Goal: Navigation & Orientation: Find specific page/section

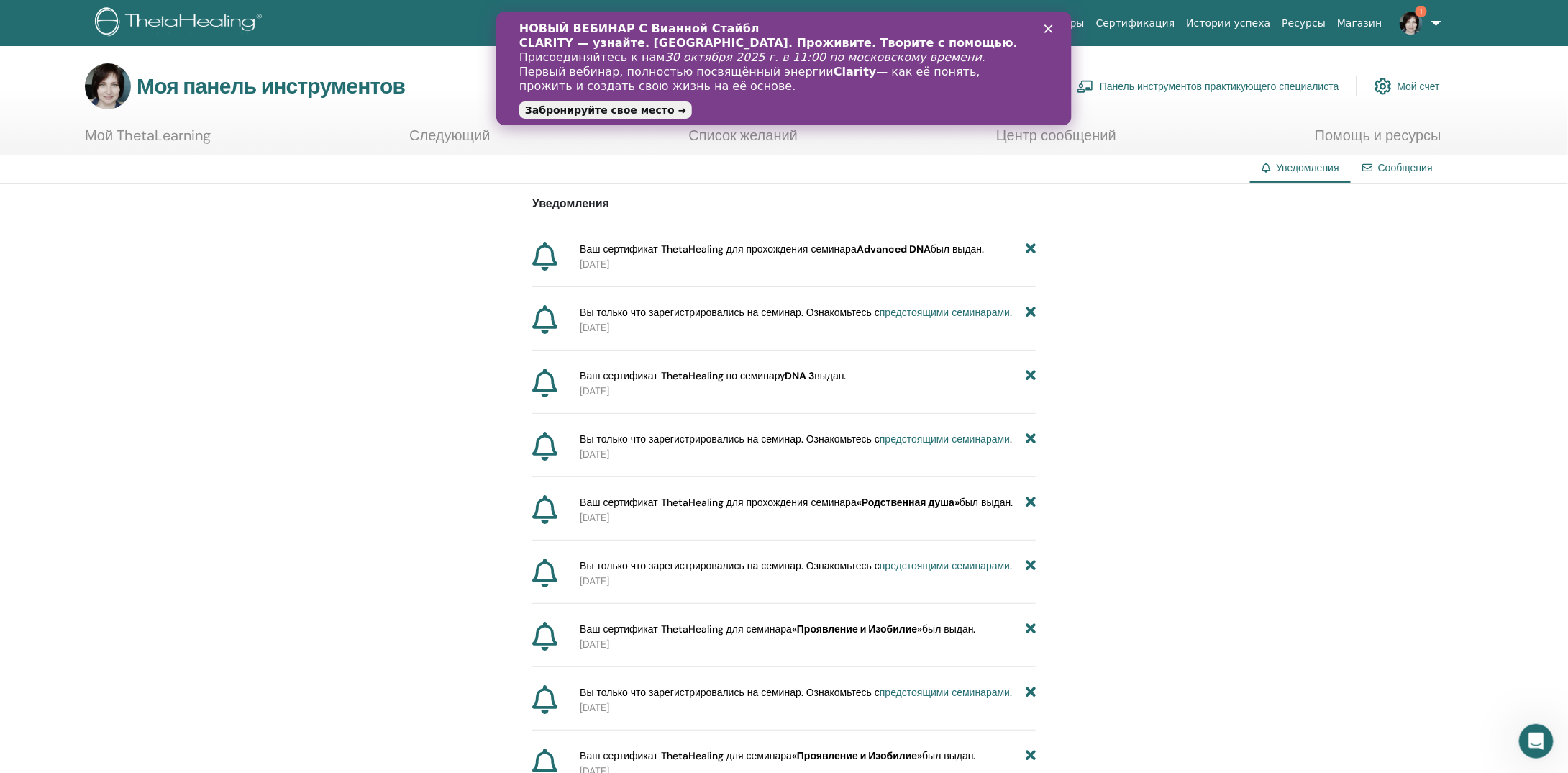
click at [586, 111] on font "Забронируйте свое место ➜" at bounding box center [605, 110] width 161 height 12
click at [1052, 29] on icon "Закрыть" at bounding box center [1048, 29] width 8 height 8
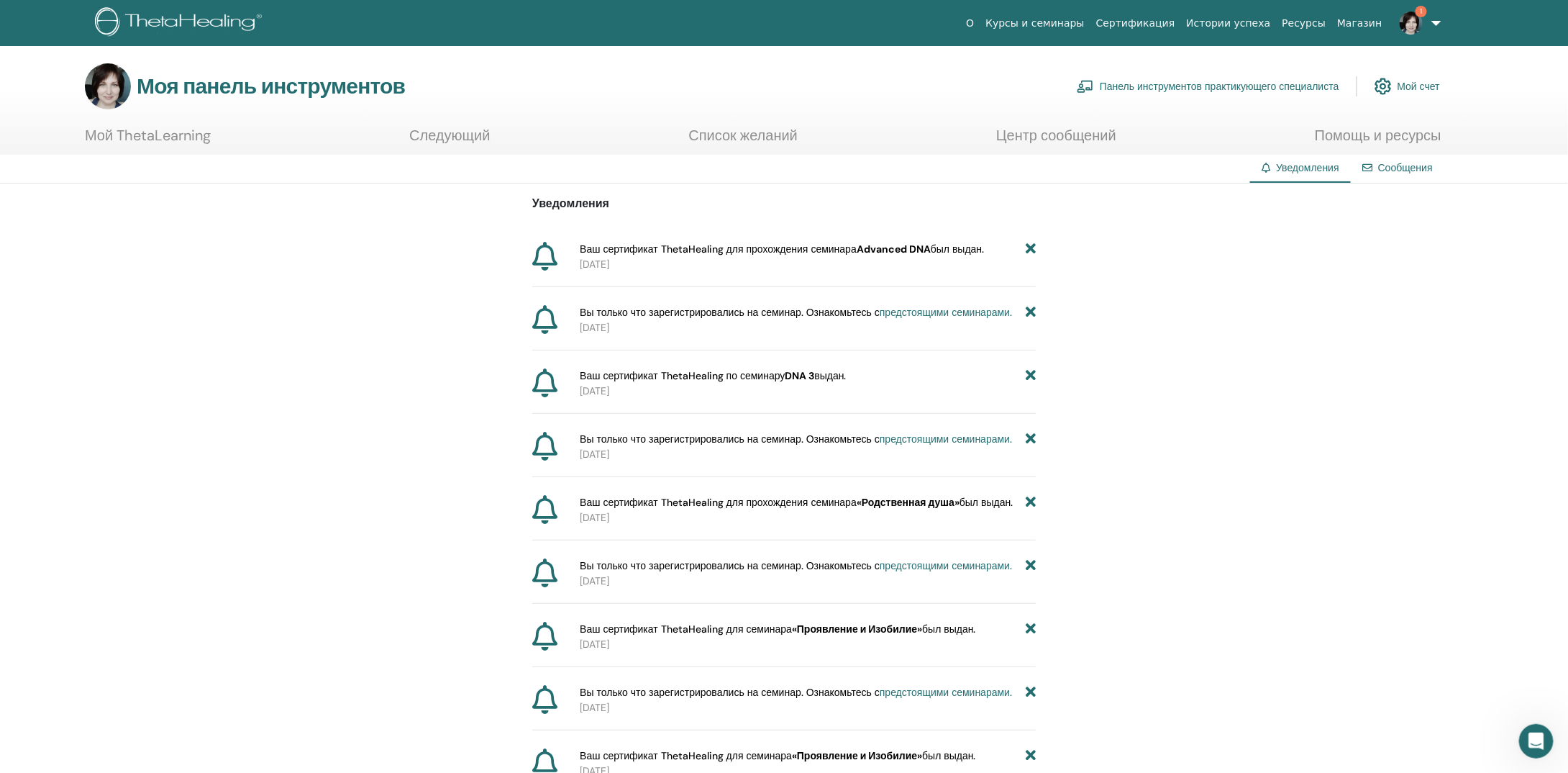
click at [131, 137] on font "Мой ThetaLearning" at bounding box center [147, 135] width 126 height 19
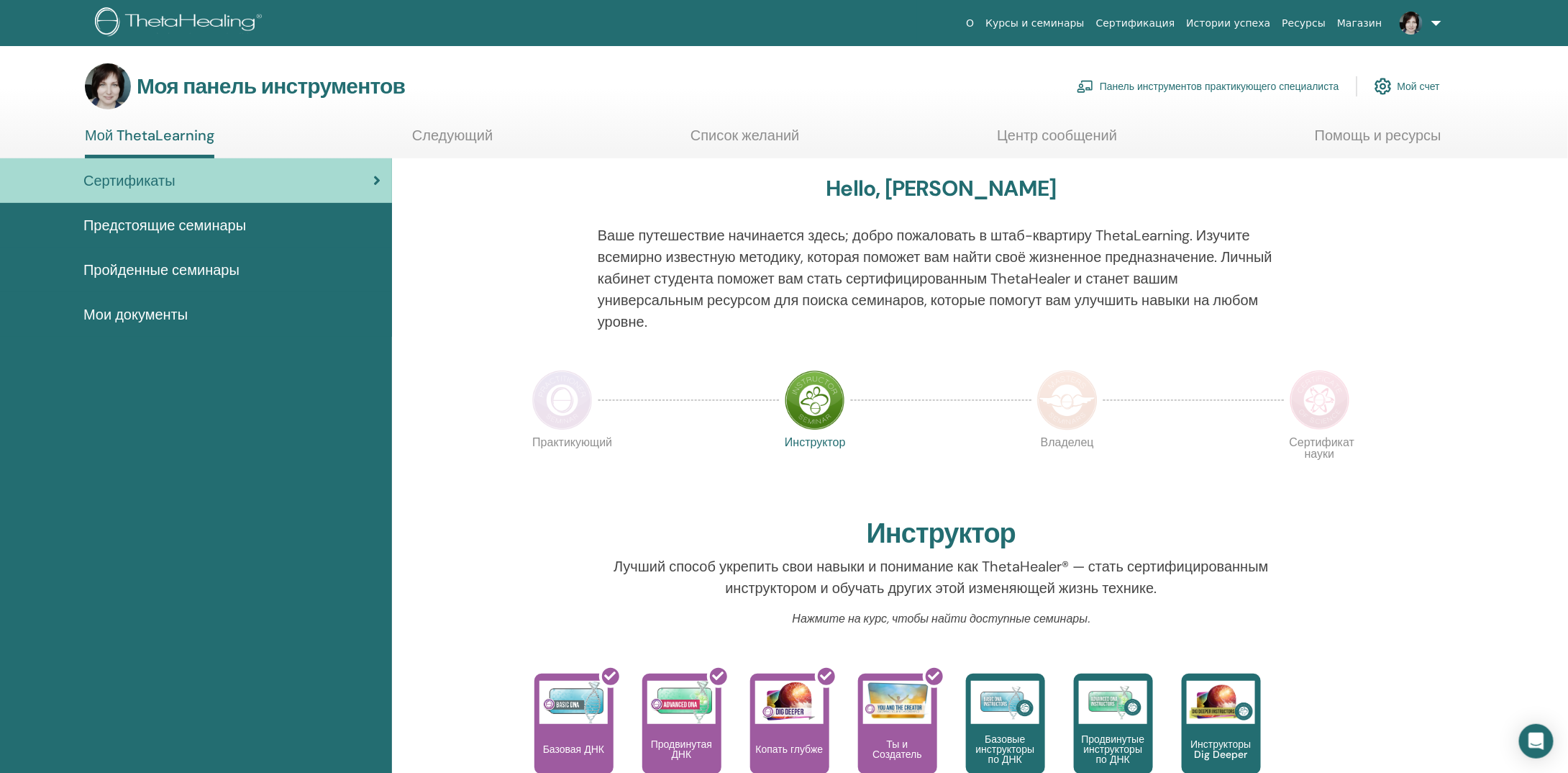
click at [148, 224] on font "Предстоящие семинары" at bounding box center [165, 225] width 162 height 19
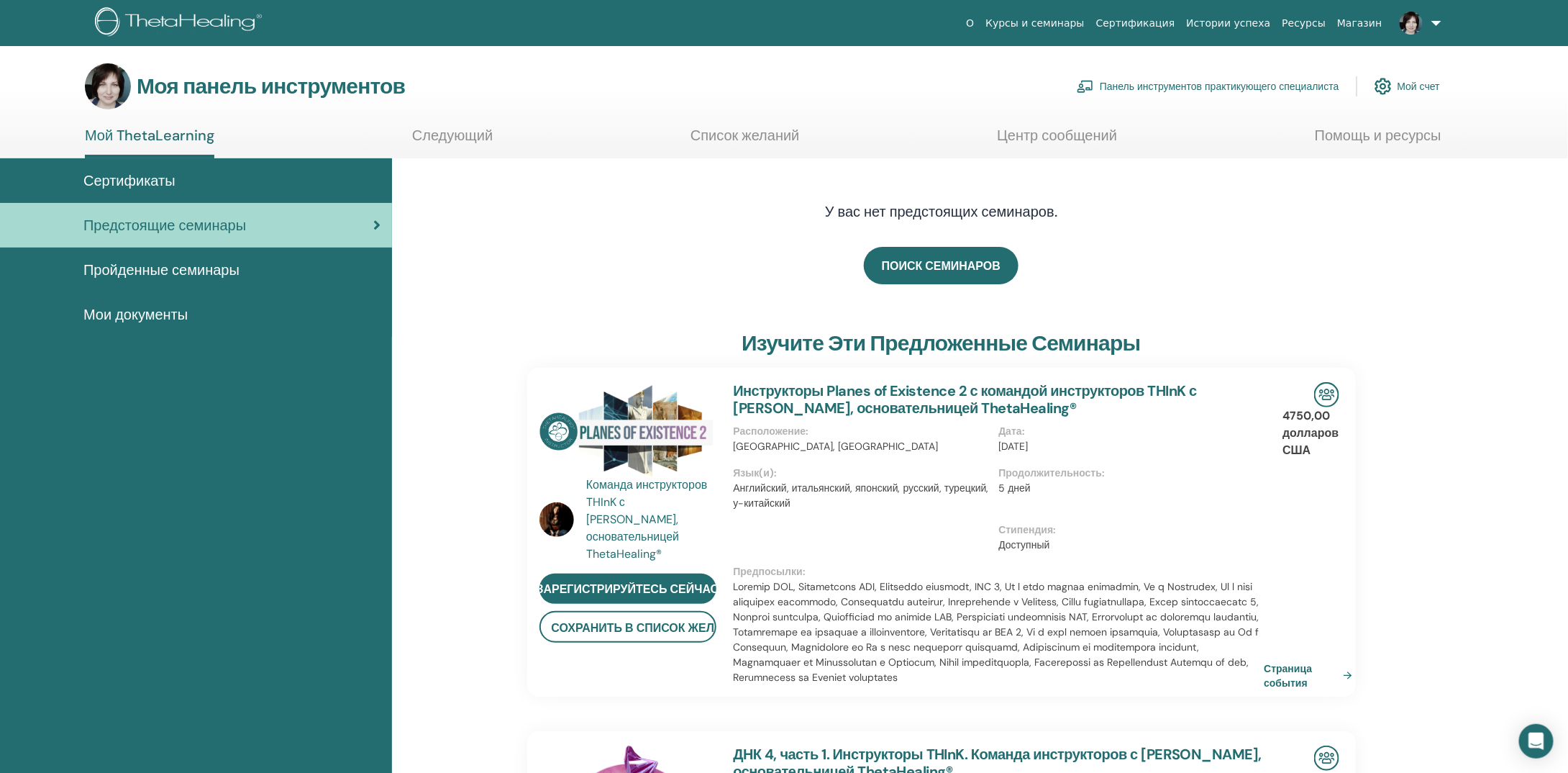
click at [147, 317] on font "Мои документы" at bounding box center [135, 314] width 104 height 19
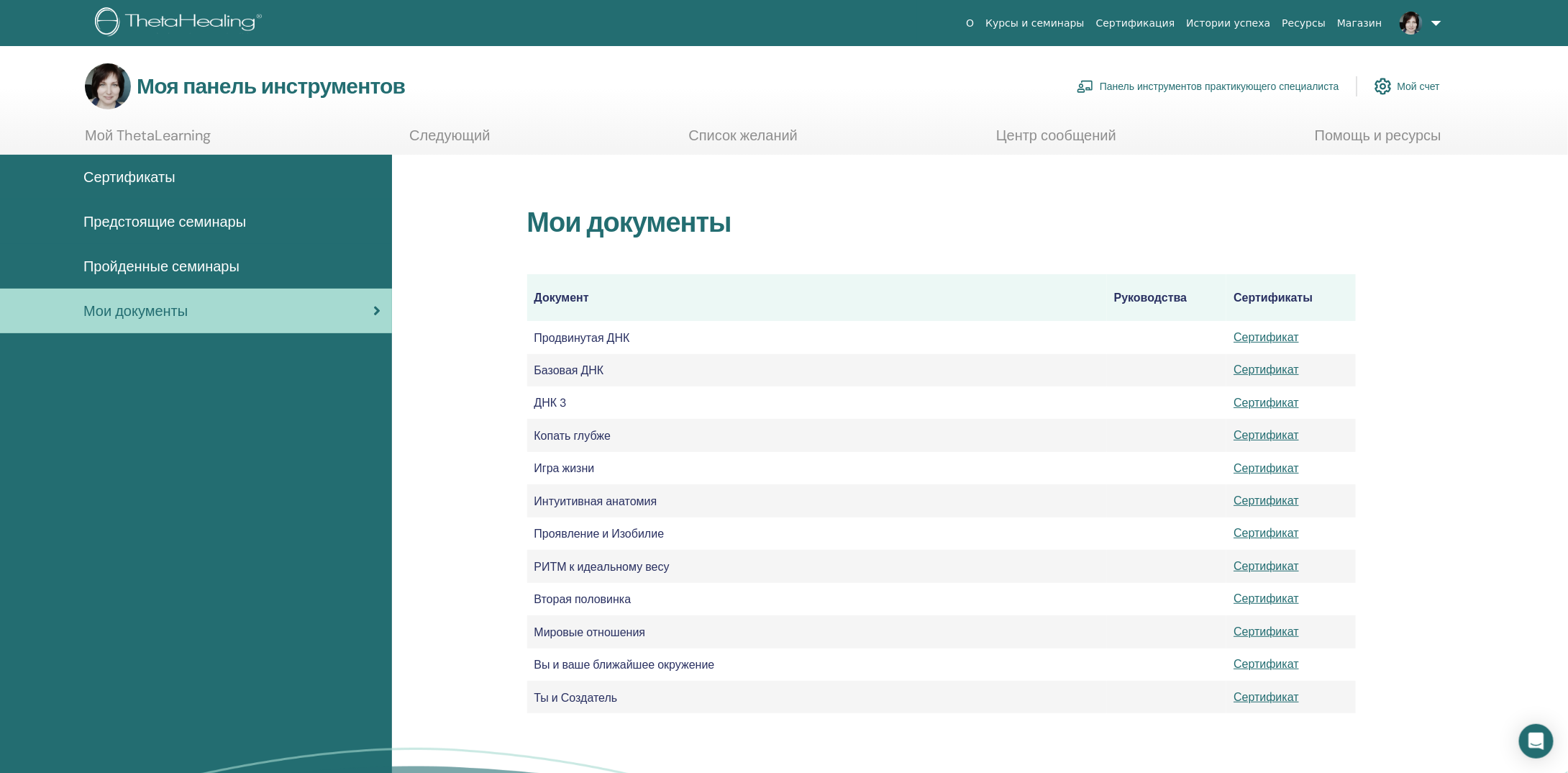
click at [1243, 84] on font "Панель инструментов практикующего специалиста" at bounding box center [1219, 86] width 239 height 13
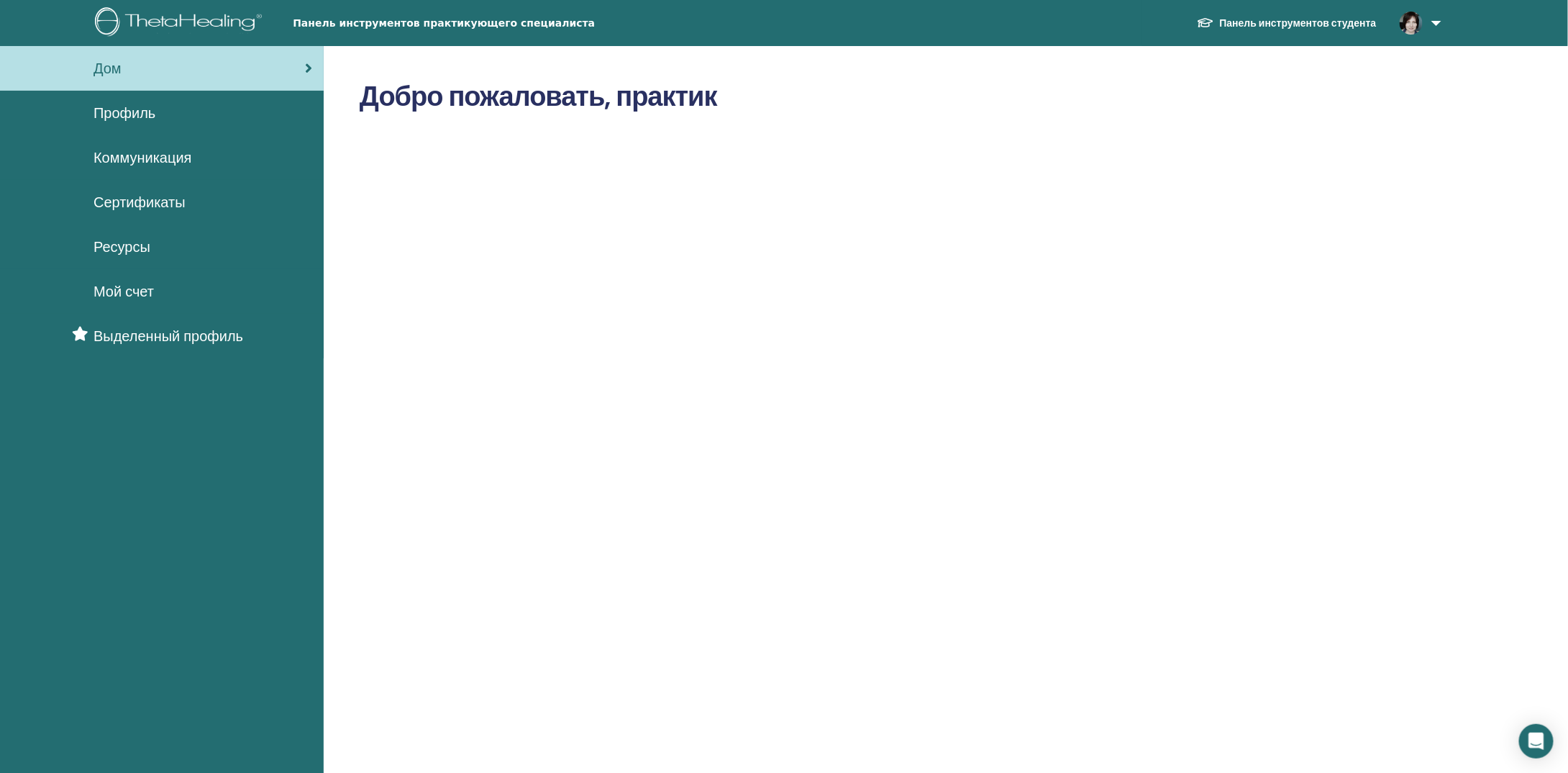
click at [164, 69] on div "Дом" at bounding box center [162, 69] width 300 height 22
click at [1437, 25] on link at bounding box center [1418, 23] width 59 height 46
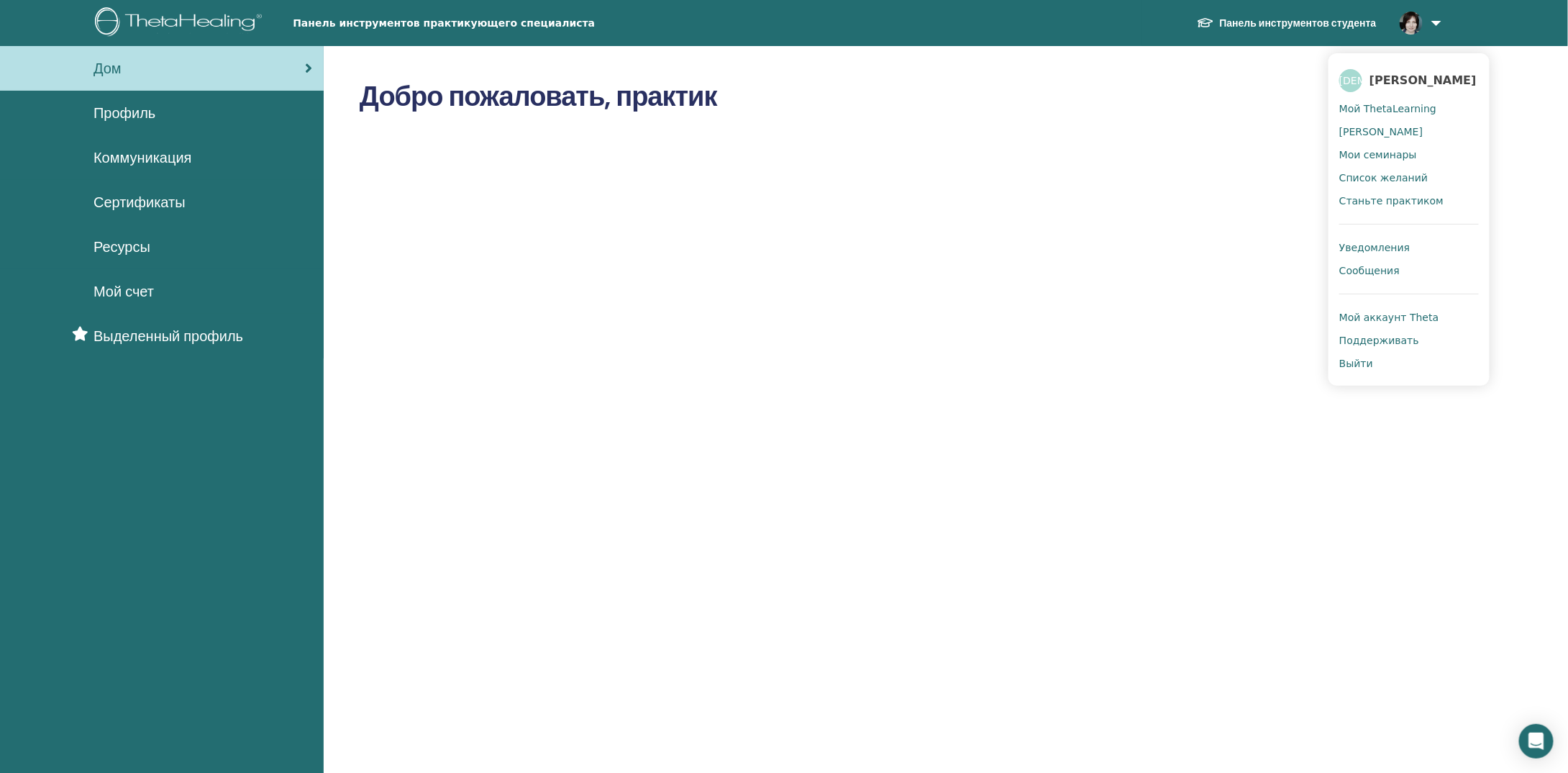
click at [1332, 17] on font "Панель инструментов студента" at bounding box center [1298, 23] width 157 height 13
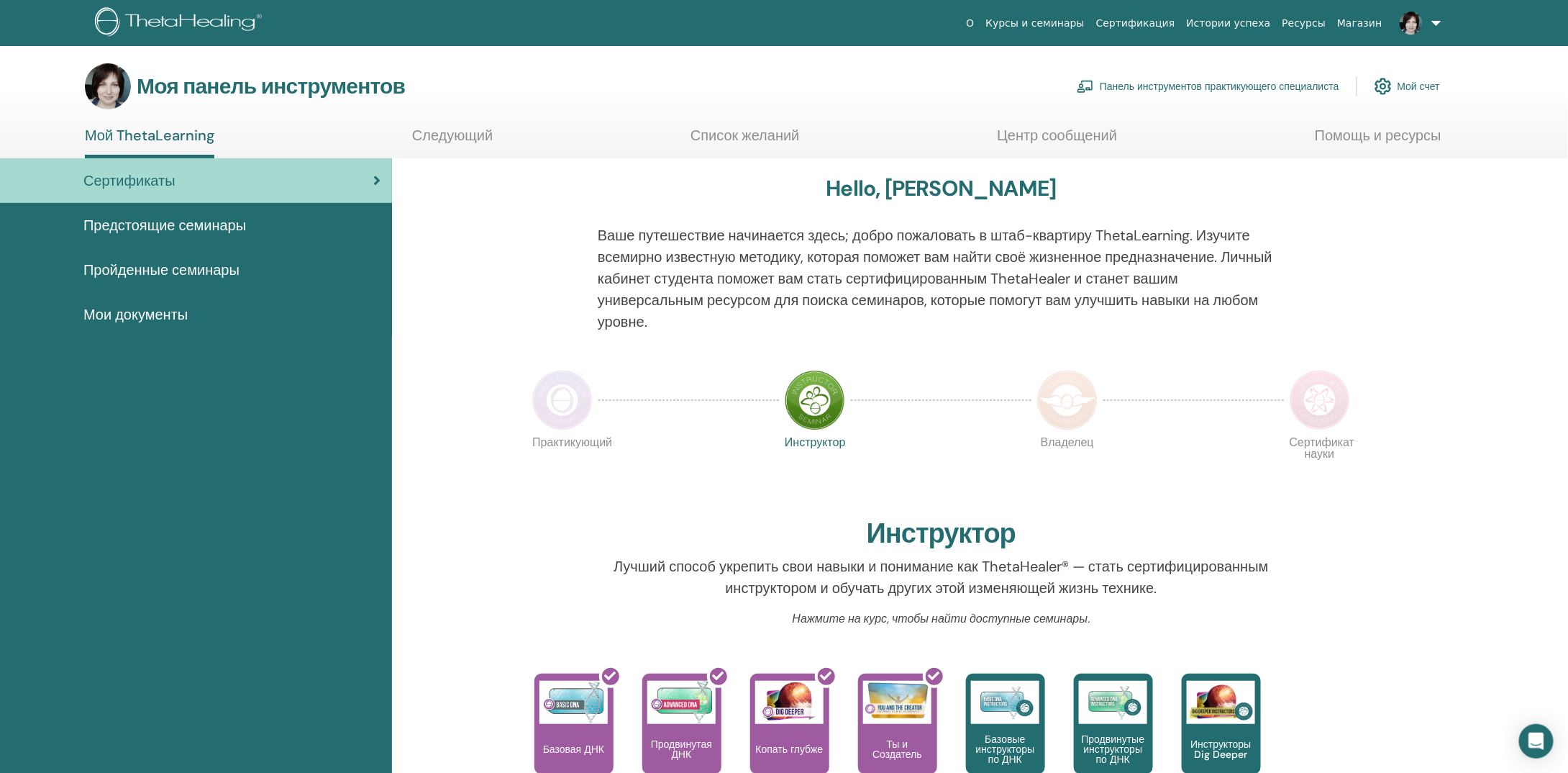
click at [1246, 86] on font "Панель инструментов практикующего специалиста" at bounding box center [1219, 86] width 239 height 13
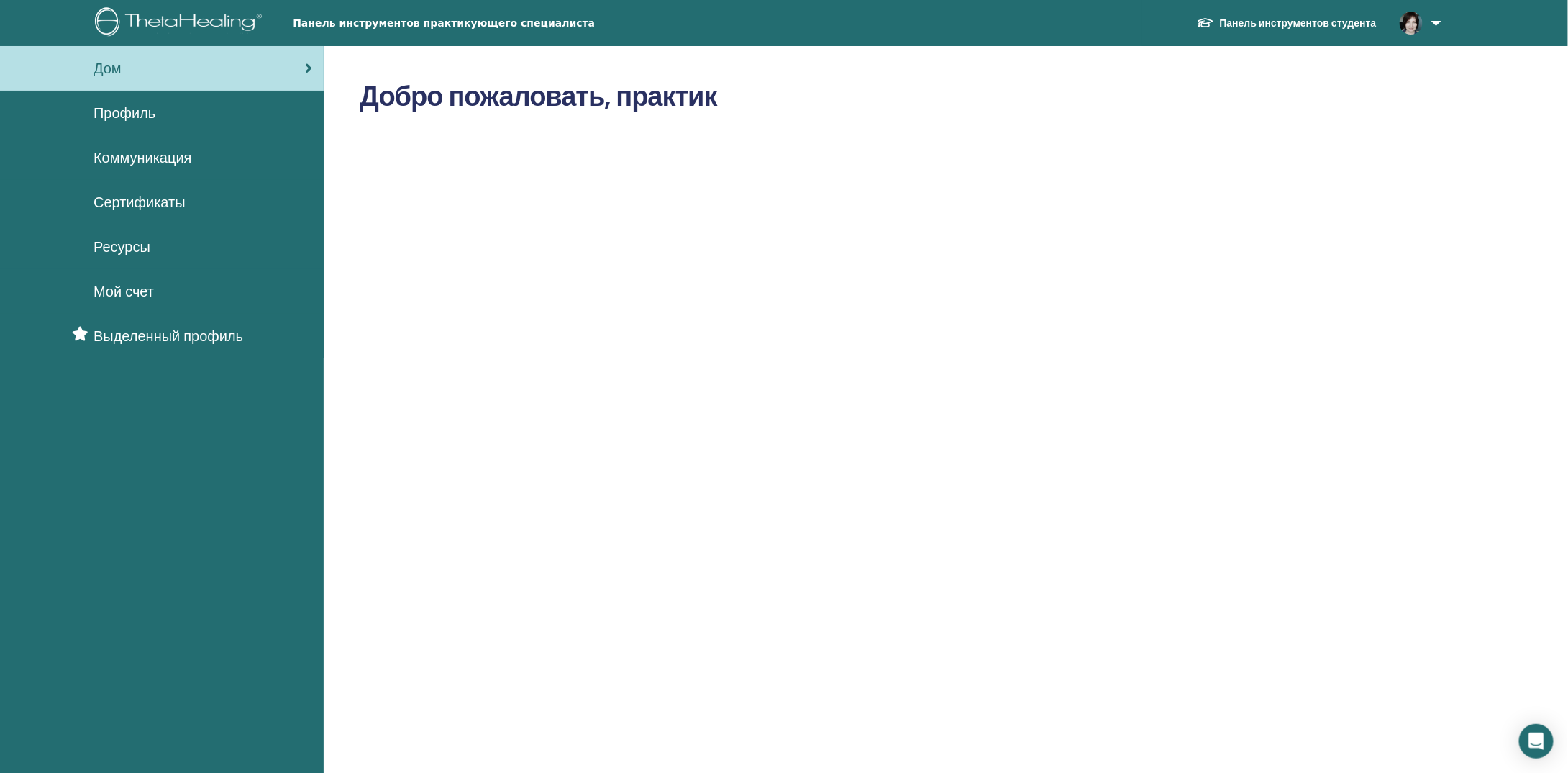
click at [1437, 22] on link at bounding box center [1418, 23] width 59 height 46
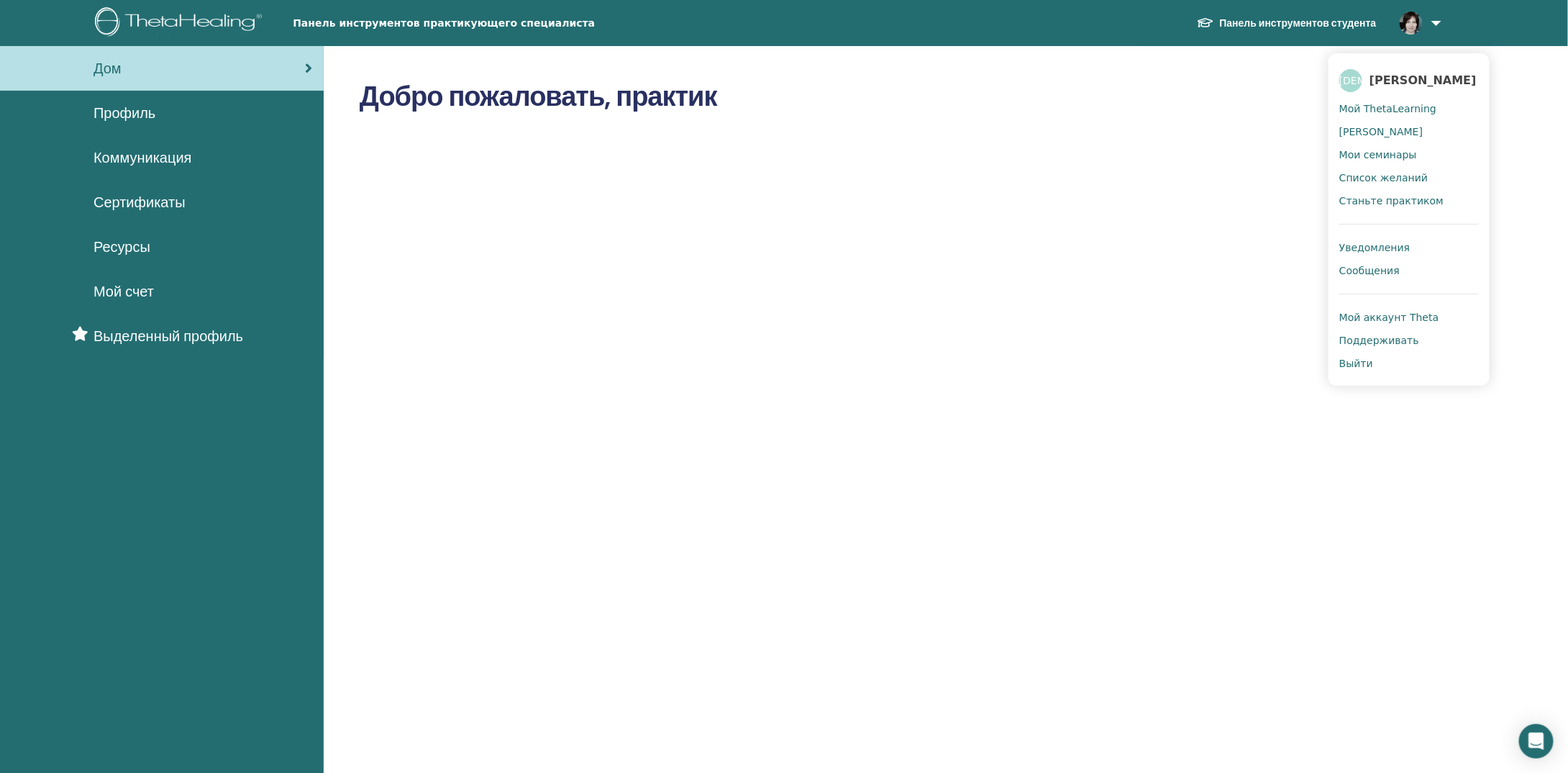
click at [1437, 22] on link at bounding box center [1418, 23] width 59 height 46
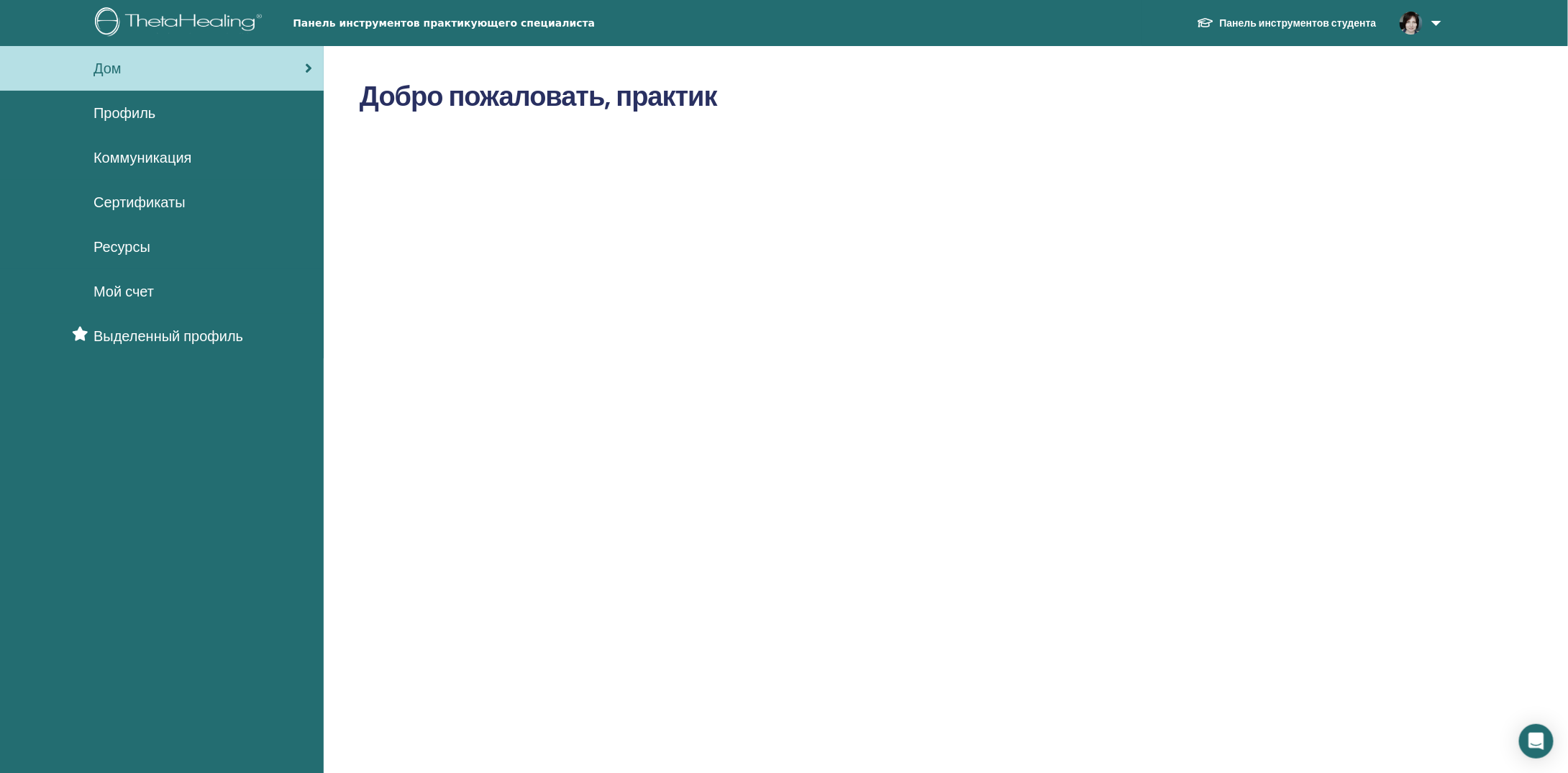
click at [1439, 19] on link at bounding box center [1418, 23] width 59 height 46
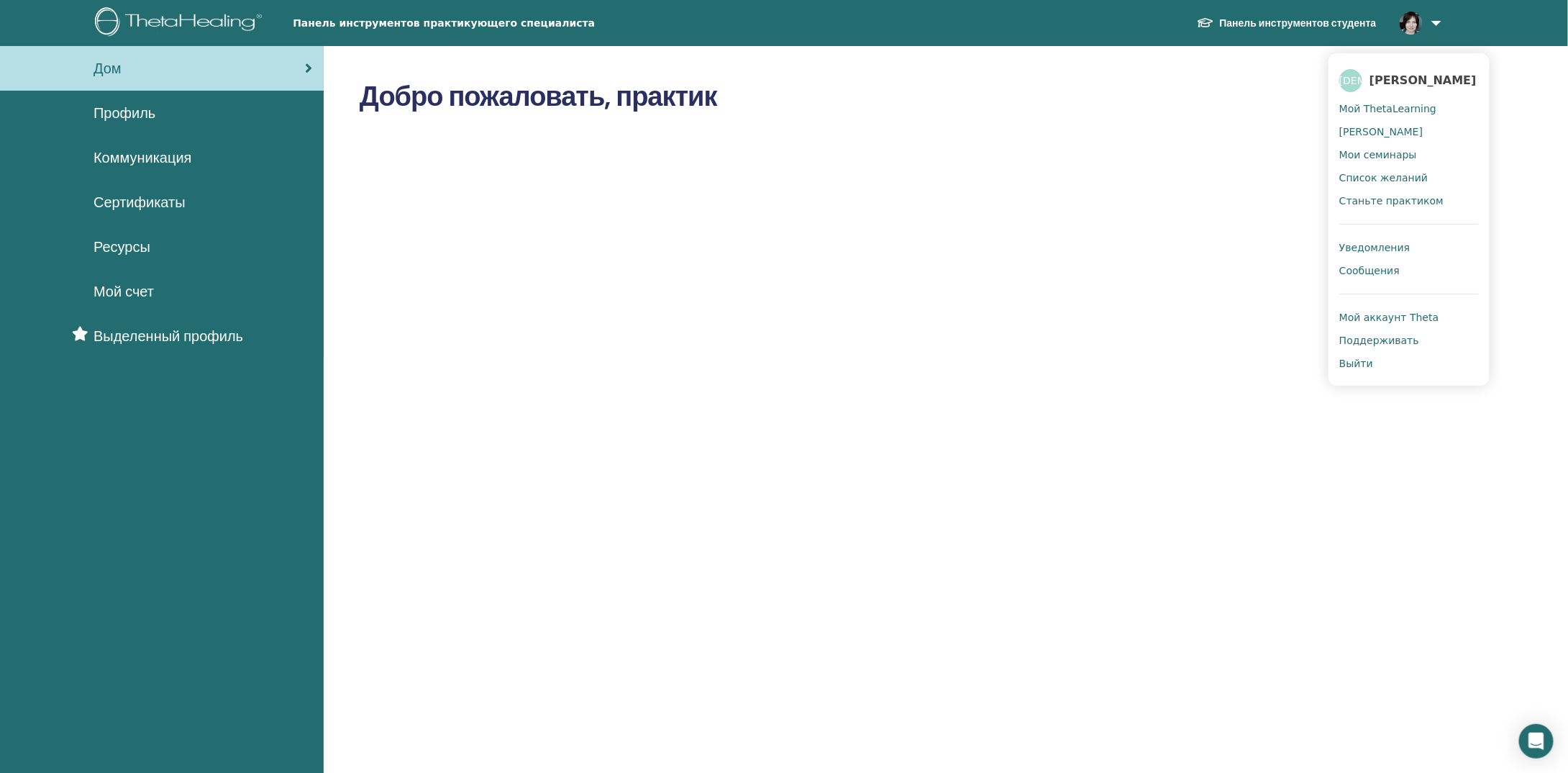
click at [1381, 316] on font "Мой аккаунт Theta" at bounding box center [1389, 317] width 99 height 12
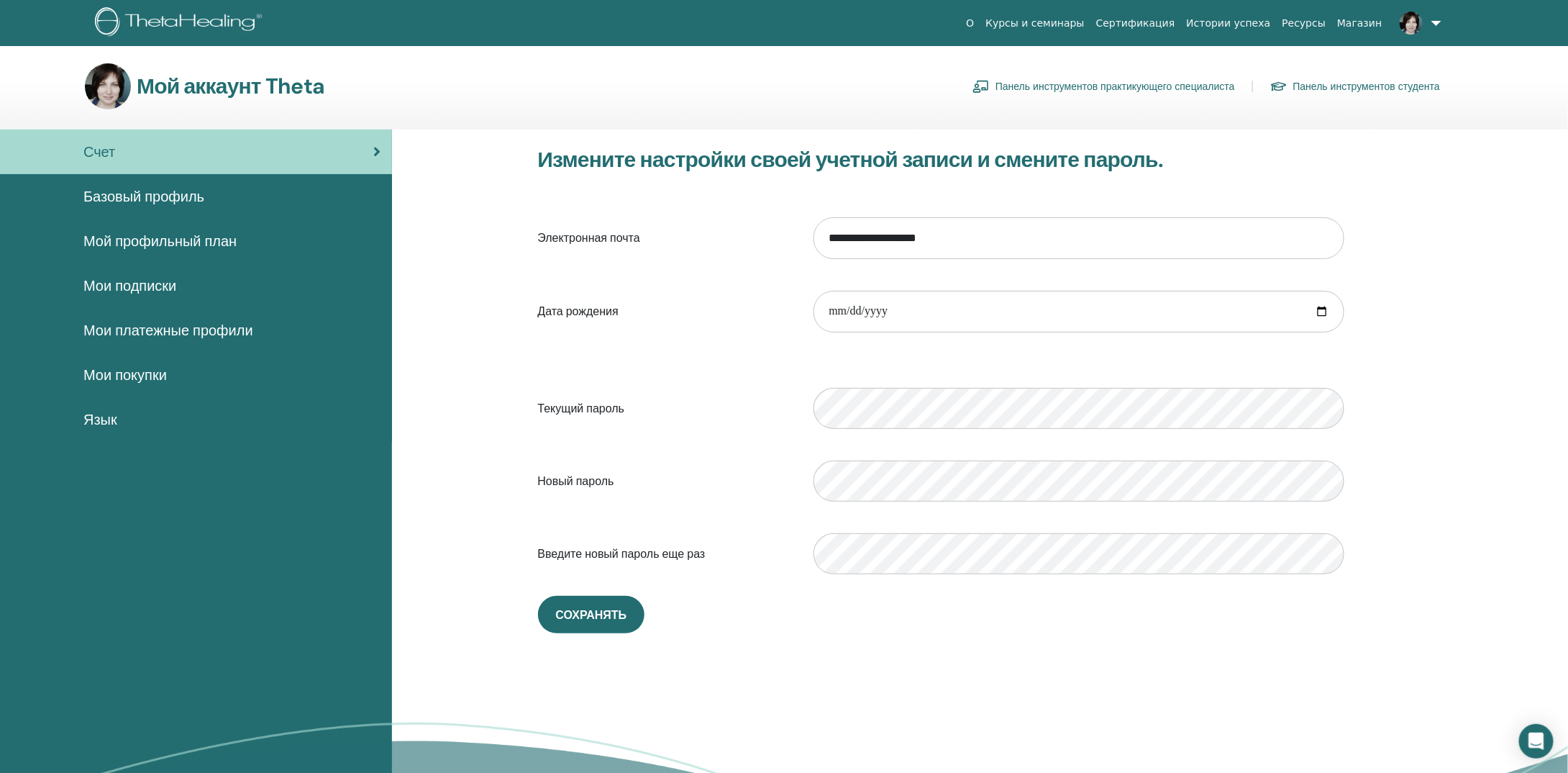
click at [1400, 87] on font "Панель инструментов студента" at bounding box center [1366, 86] width 146 height 13
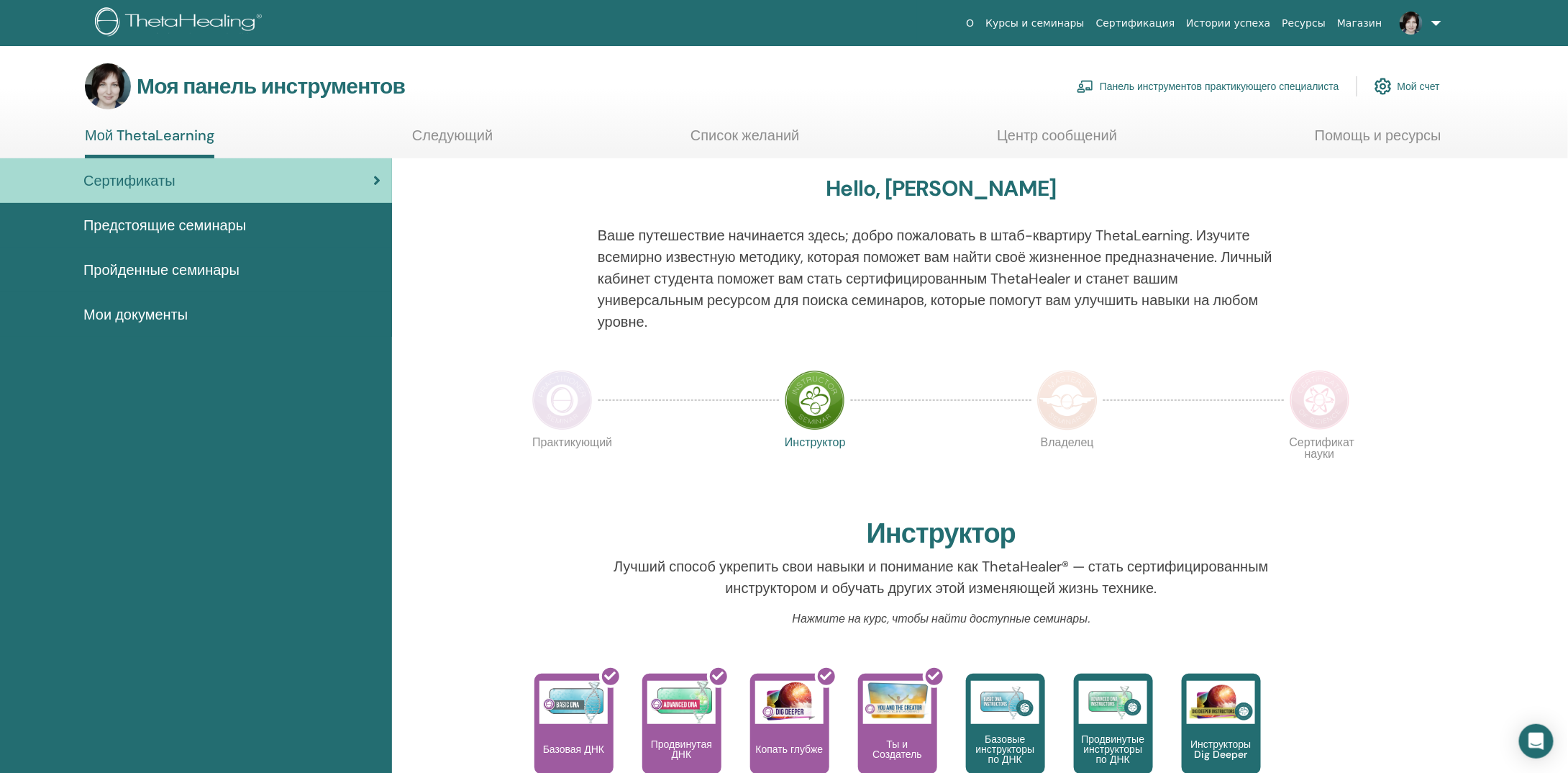
click at [789, 135] on font "Список желаний" at bounding box center [745, 135] width 109 height 19
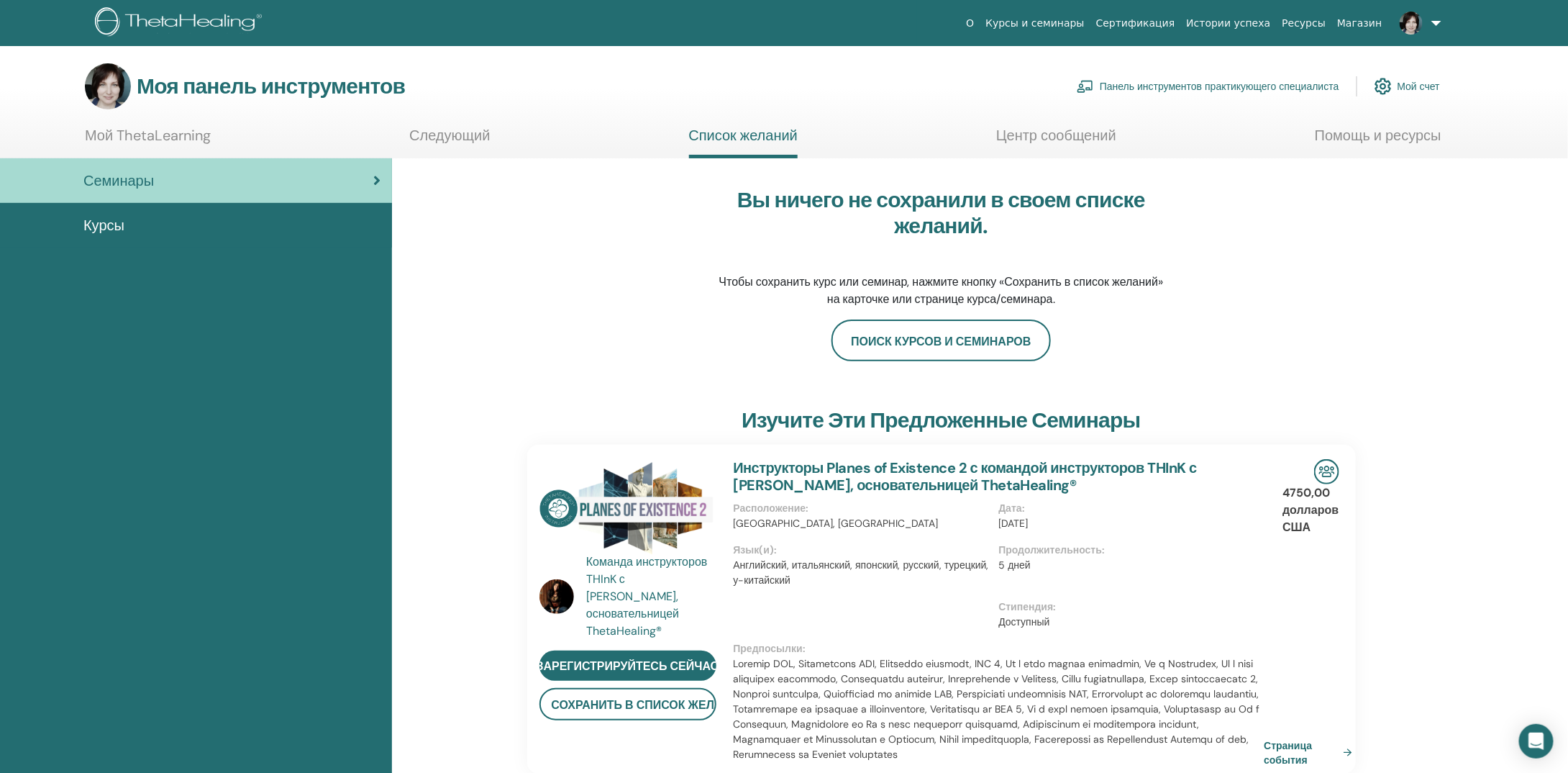
click at [1099, 141] on font "Центр сообщений" at bounding box center [1056, 135] width 120 height 19
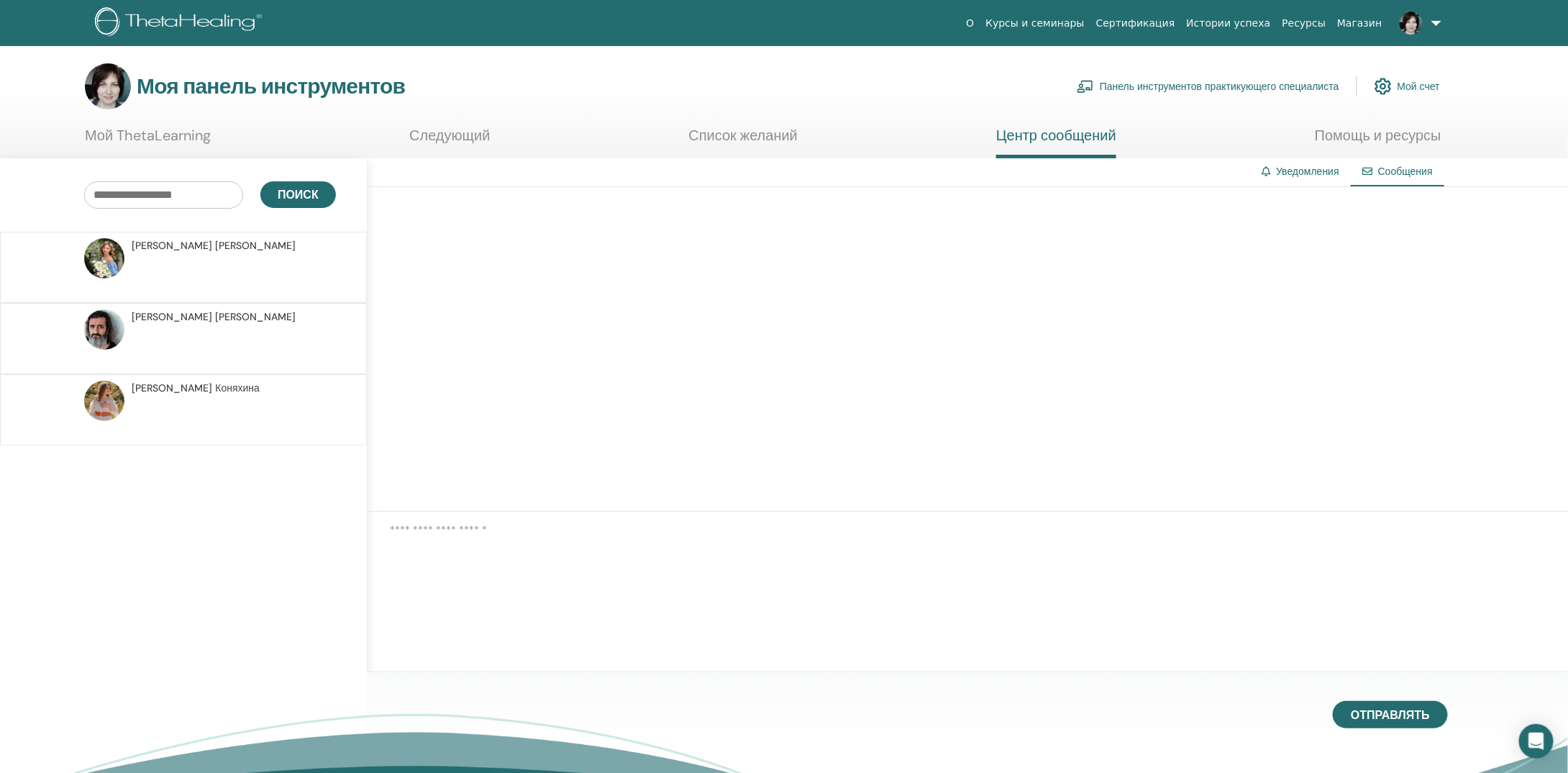
click at [215, 384] on font "Коняхина" at bounding box center [237, 388] width 45 height 13
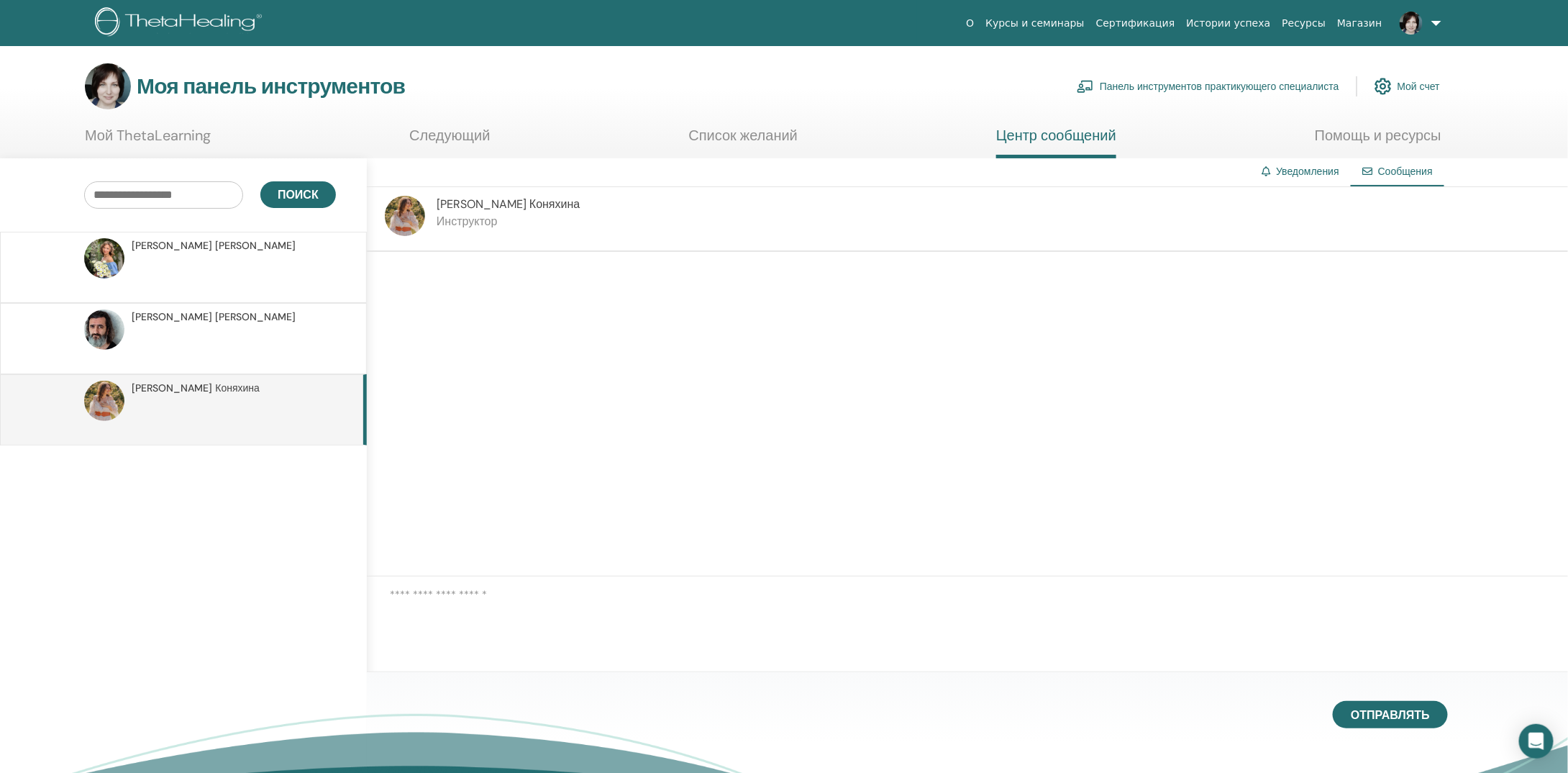
click at [215, 314] on font "Садыхов" at bounding box center [255, 316] width 80 height 13
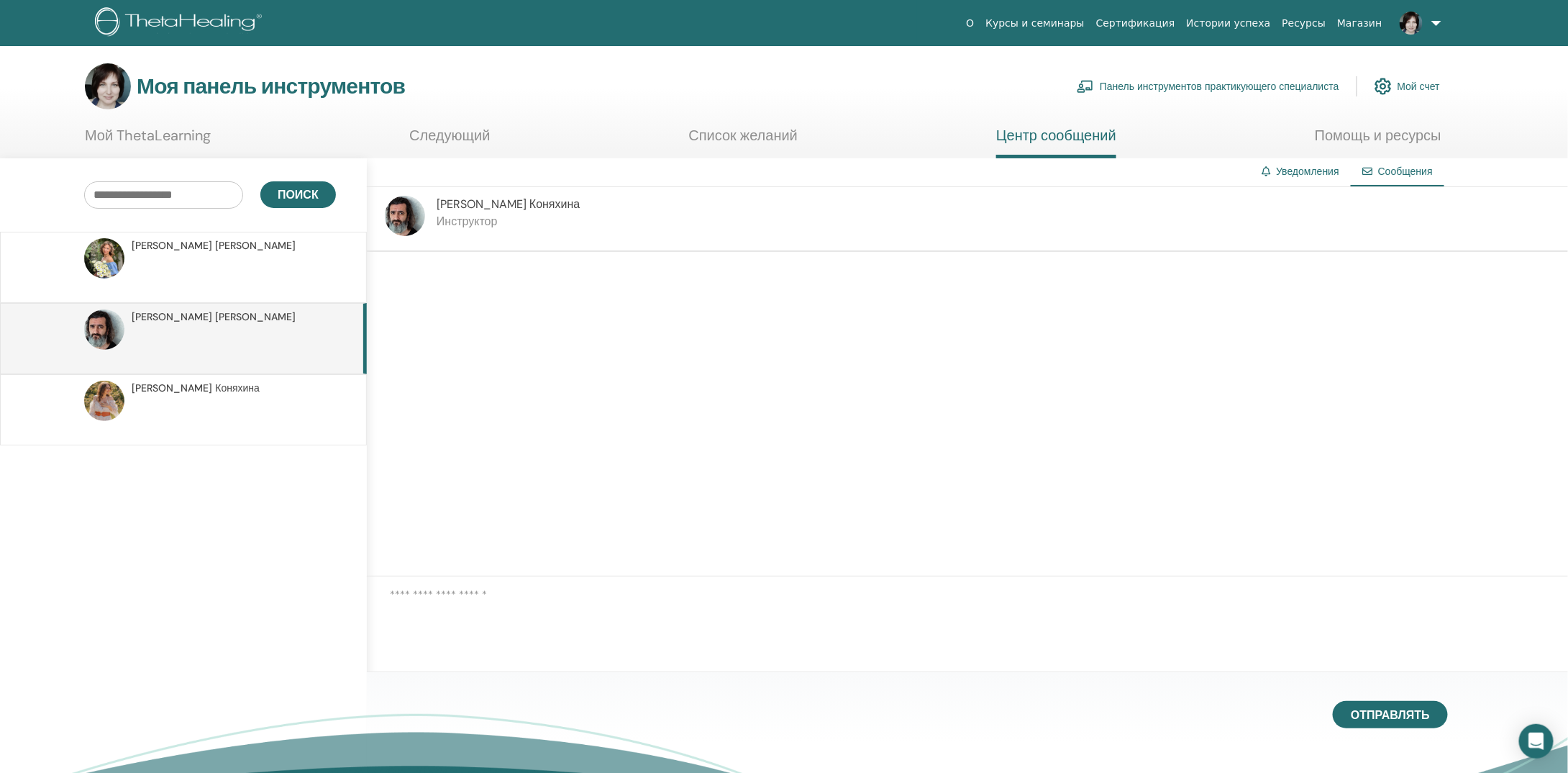
click at [215, 242] on font "Погорелова" at bounding box center [255, 245] width 80 height 13
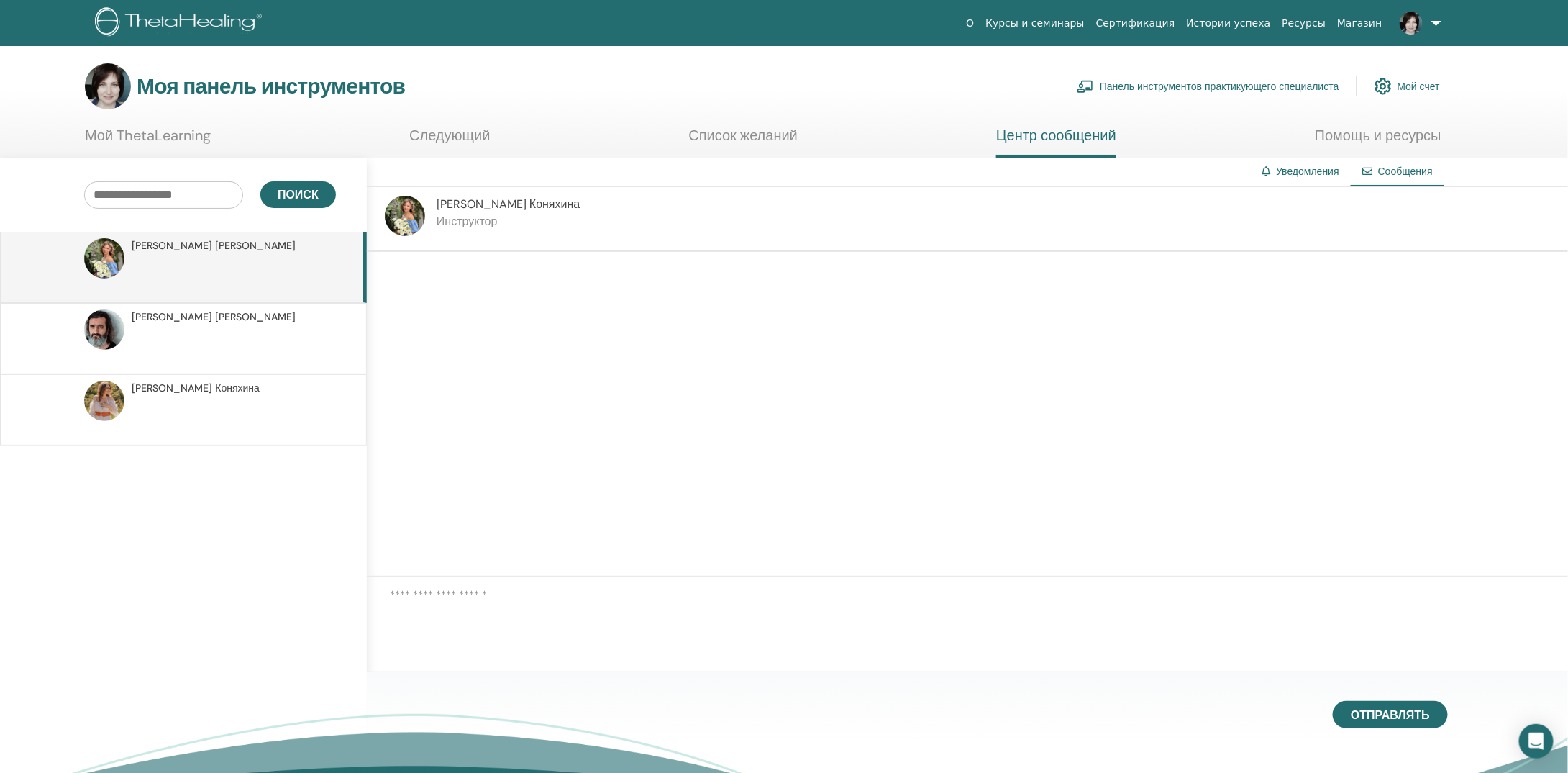
click at [1377, 141] on font "Помощь и ресурсы" at bounding box center [1378, 135] width 127 height 19
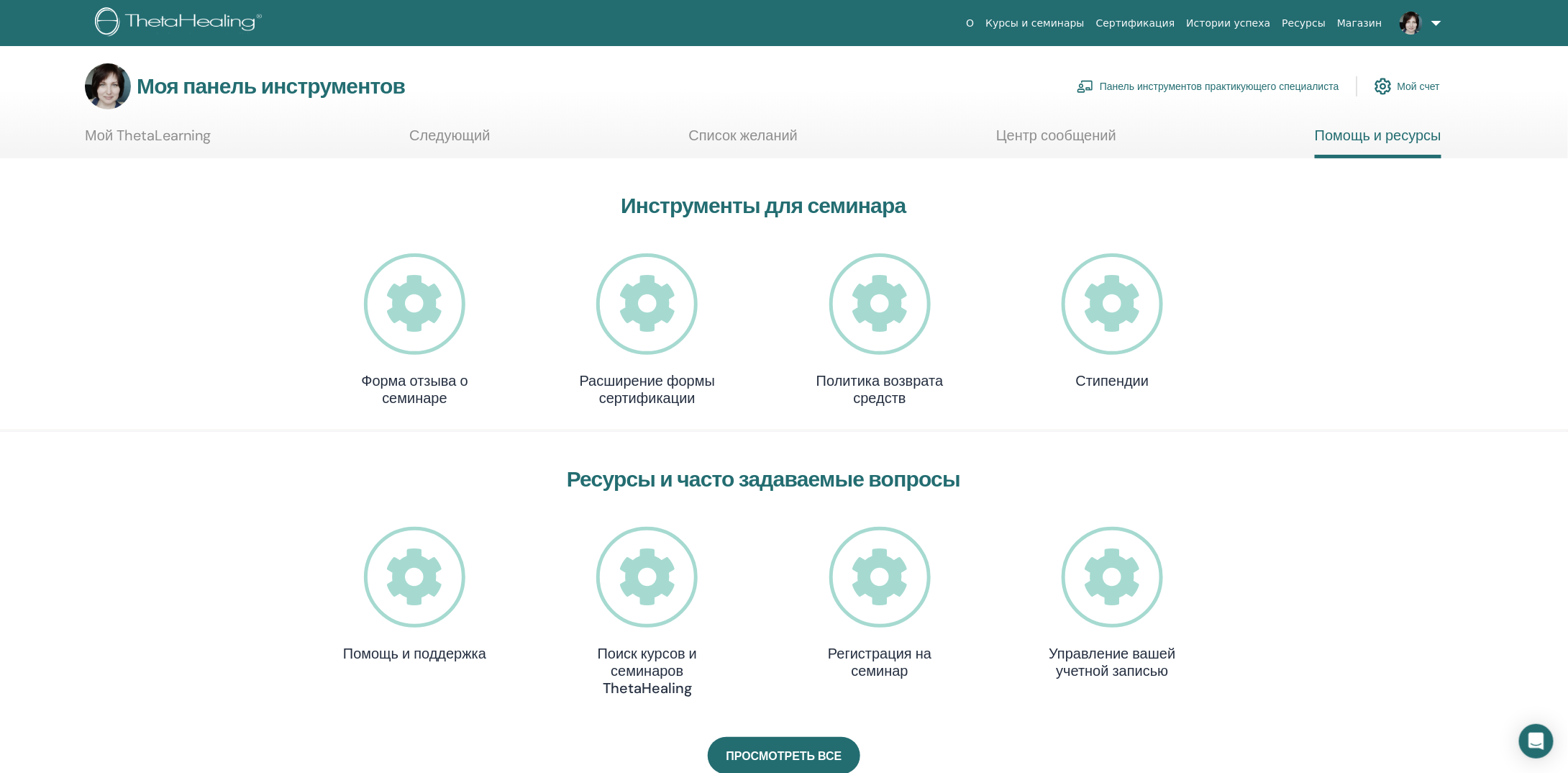
scroll to position [72, 0]
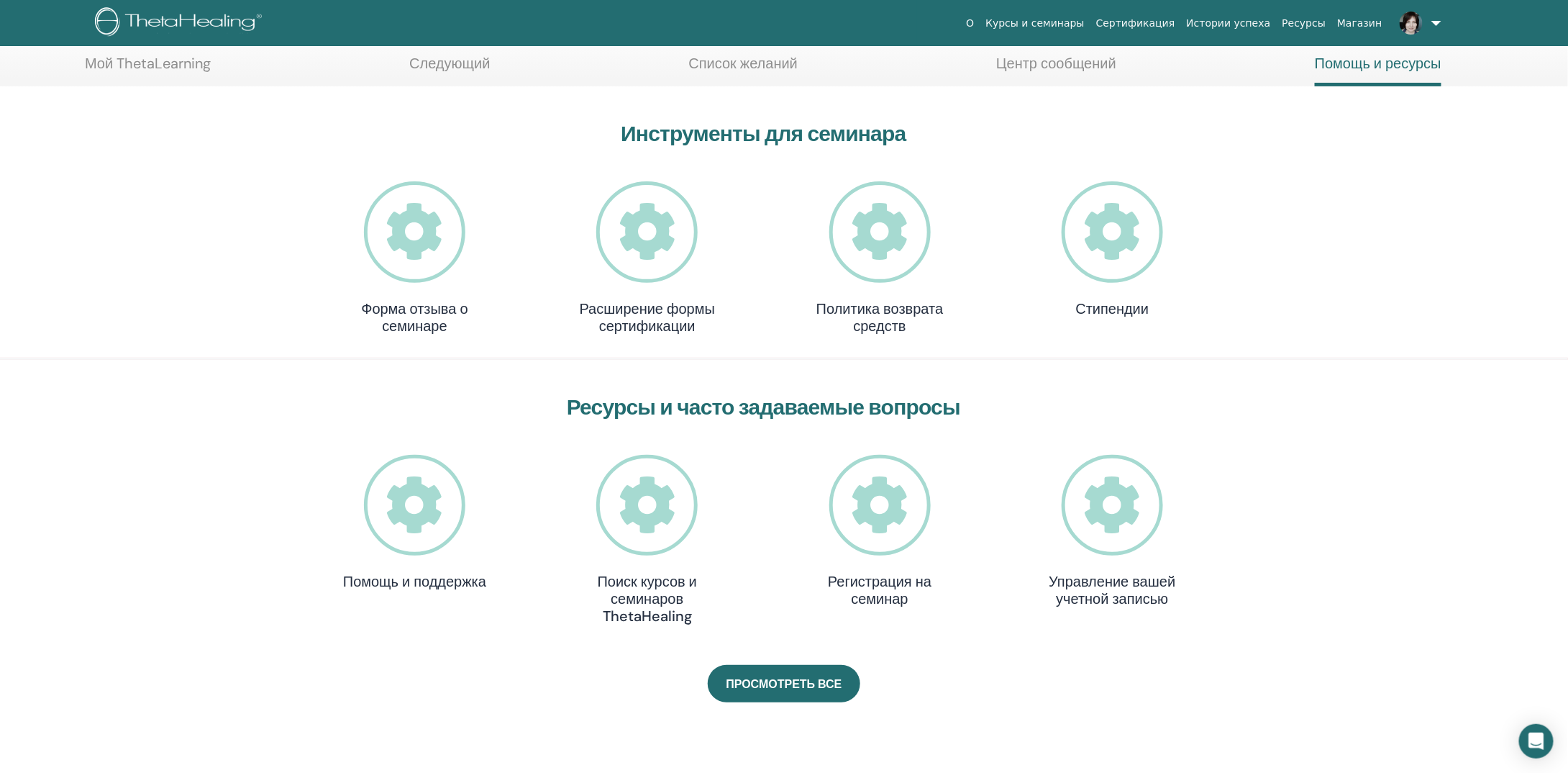
click at [1115, 257] on icon at bounding box center [1113, 232] width 102 height 102
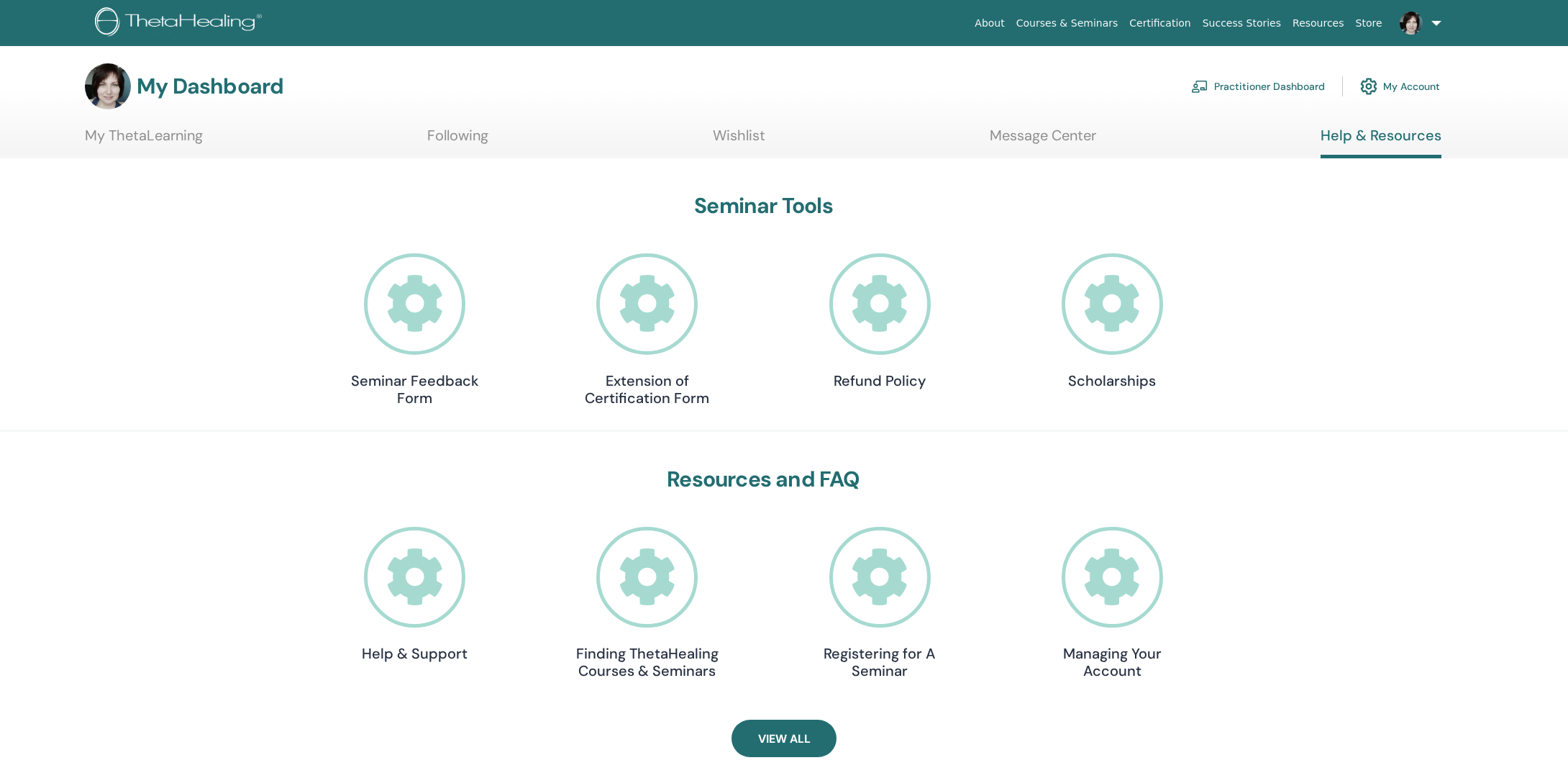
scroll to position [72, 0]
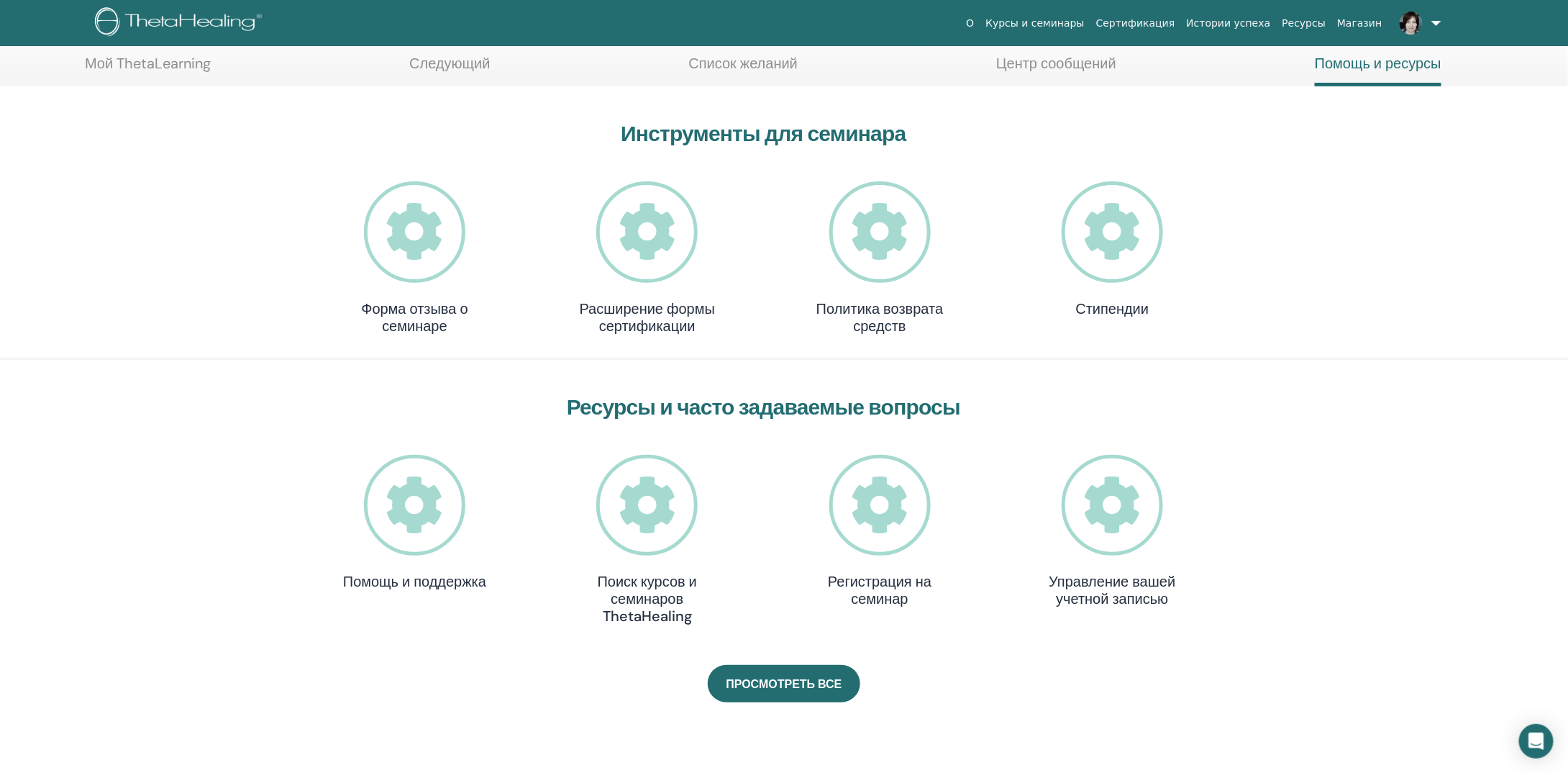
click at [1105, 535] on icon at bounding box center [1113, 505] width 102 height 102
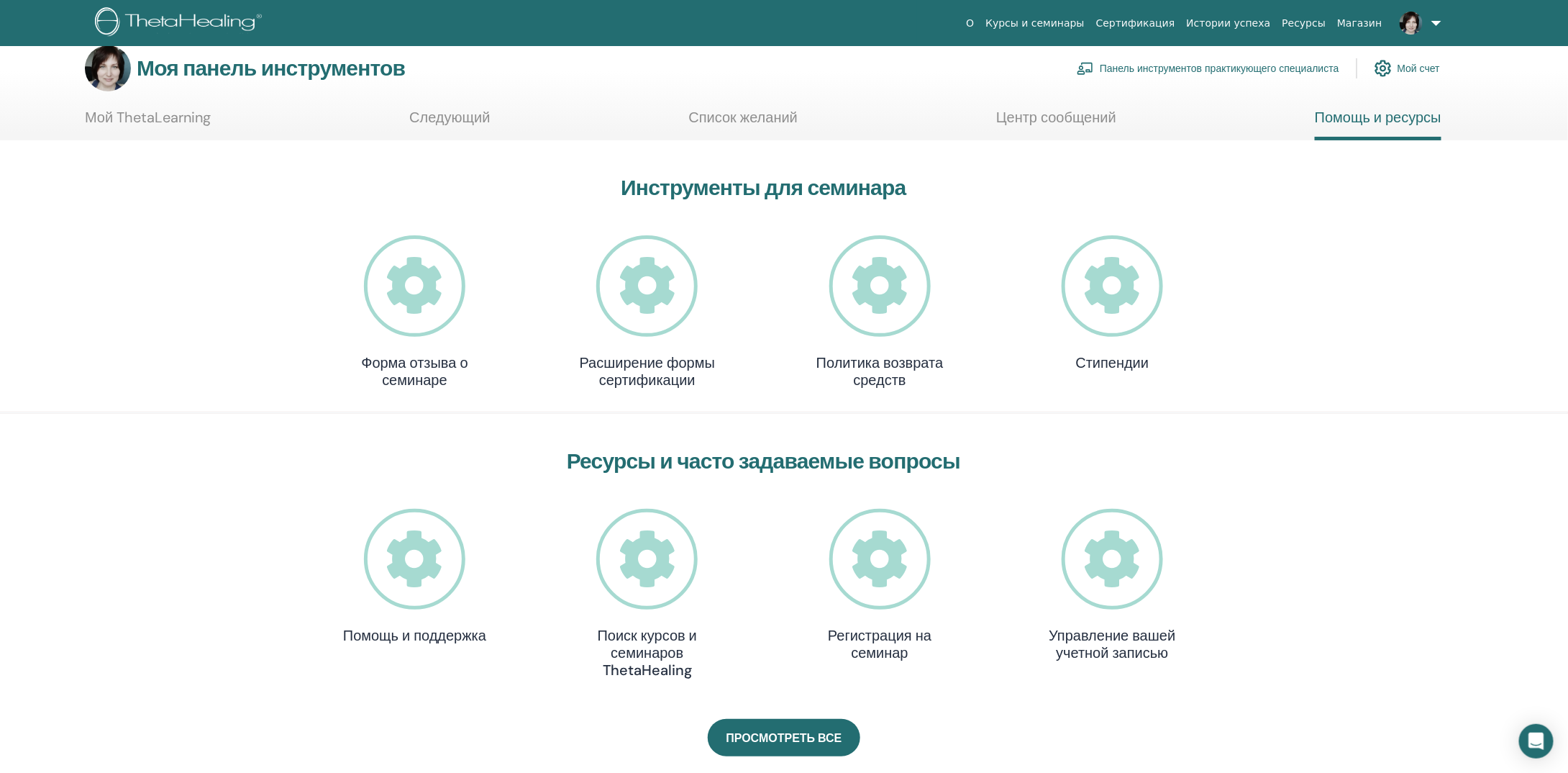
scroll to position [0, 0]
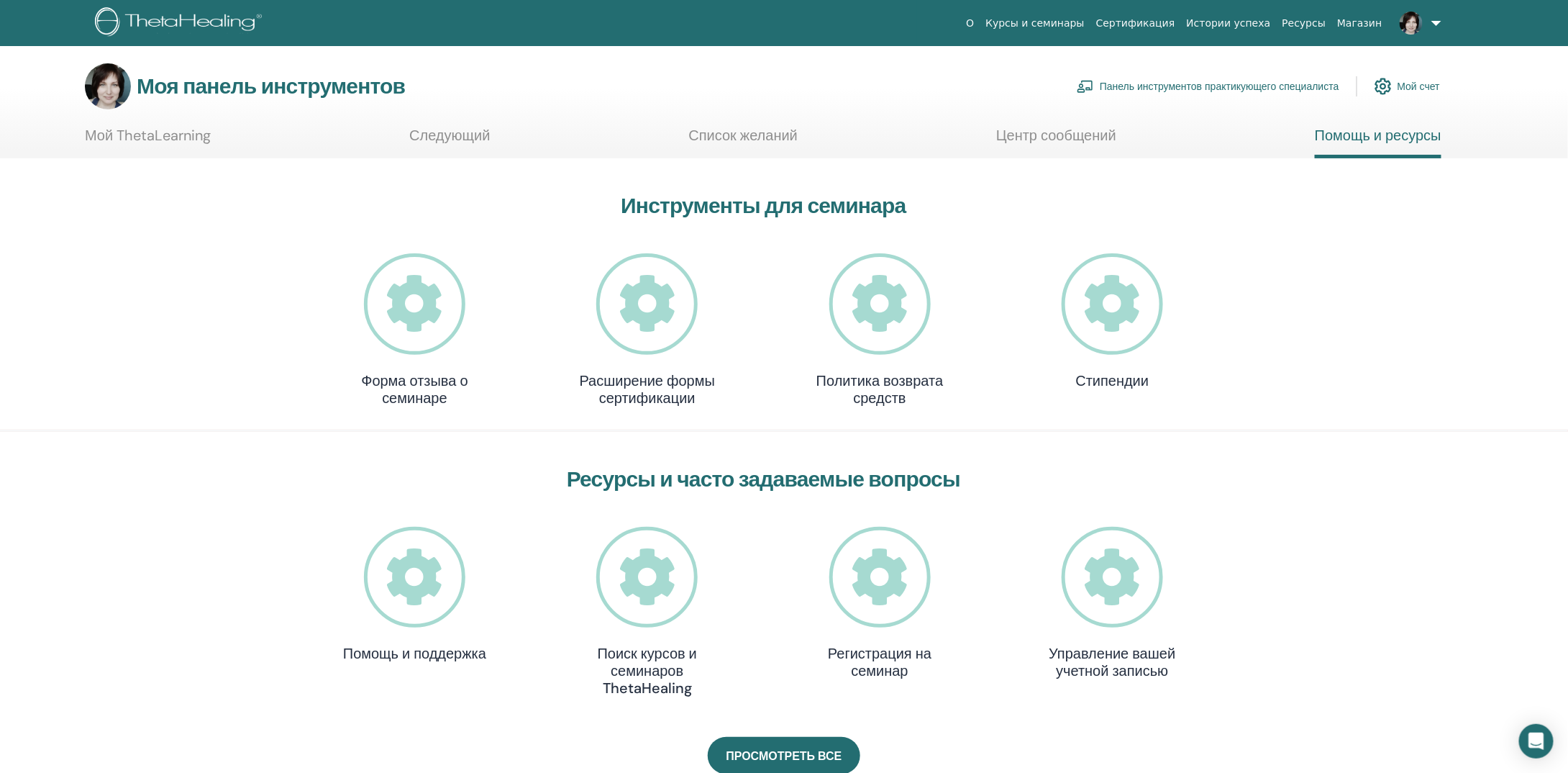
click at [108, 135] on font "Мой ThetaLearning" at bounding box center [147, 135] width 126 height 19
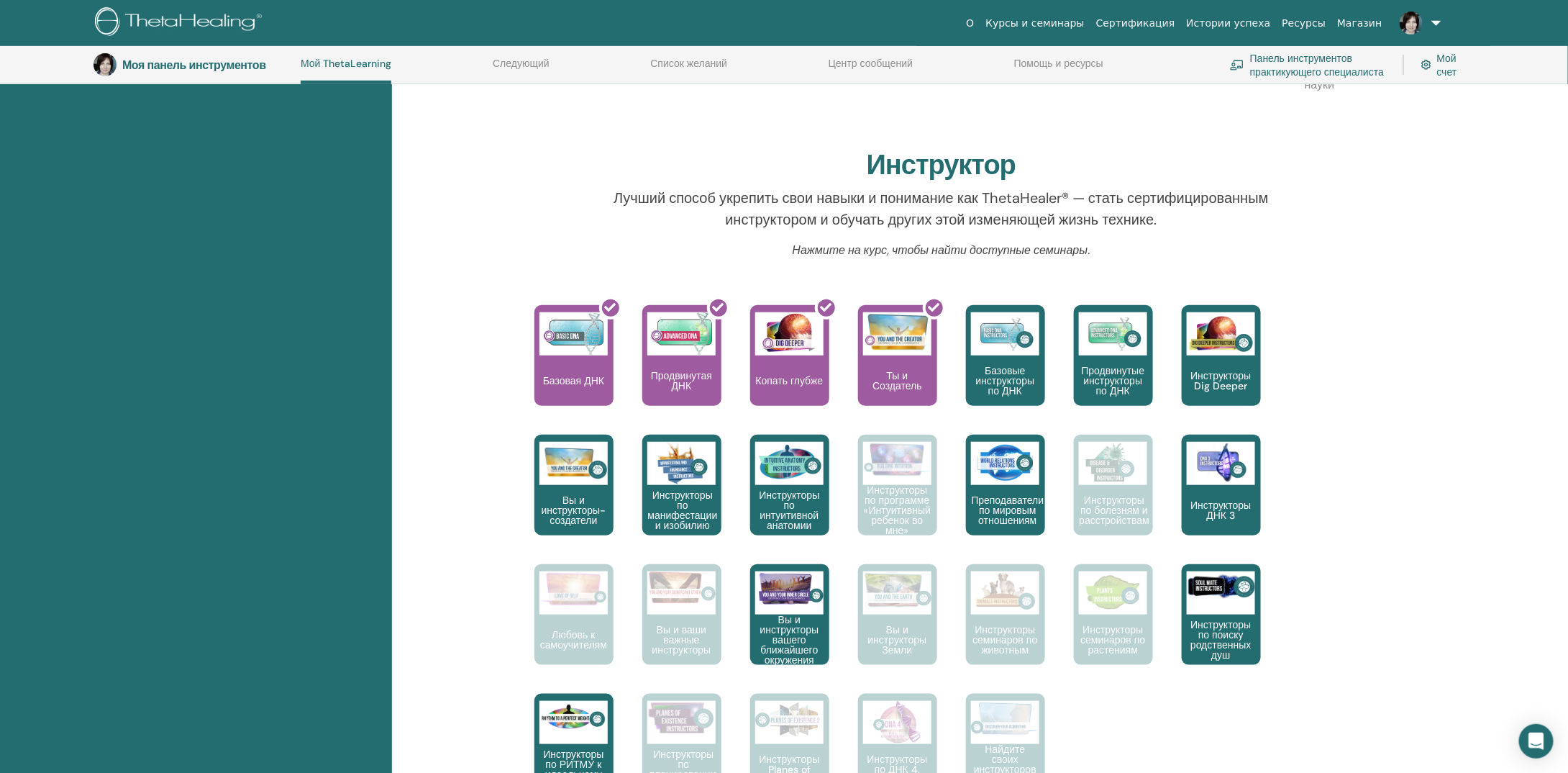
scroll to position [469, 0]
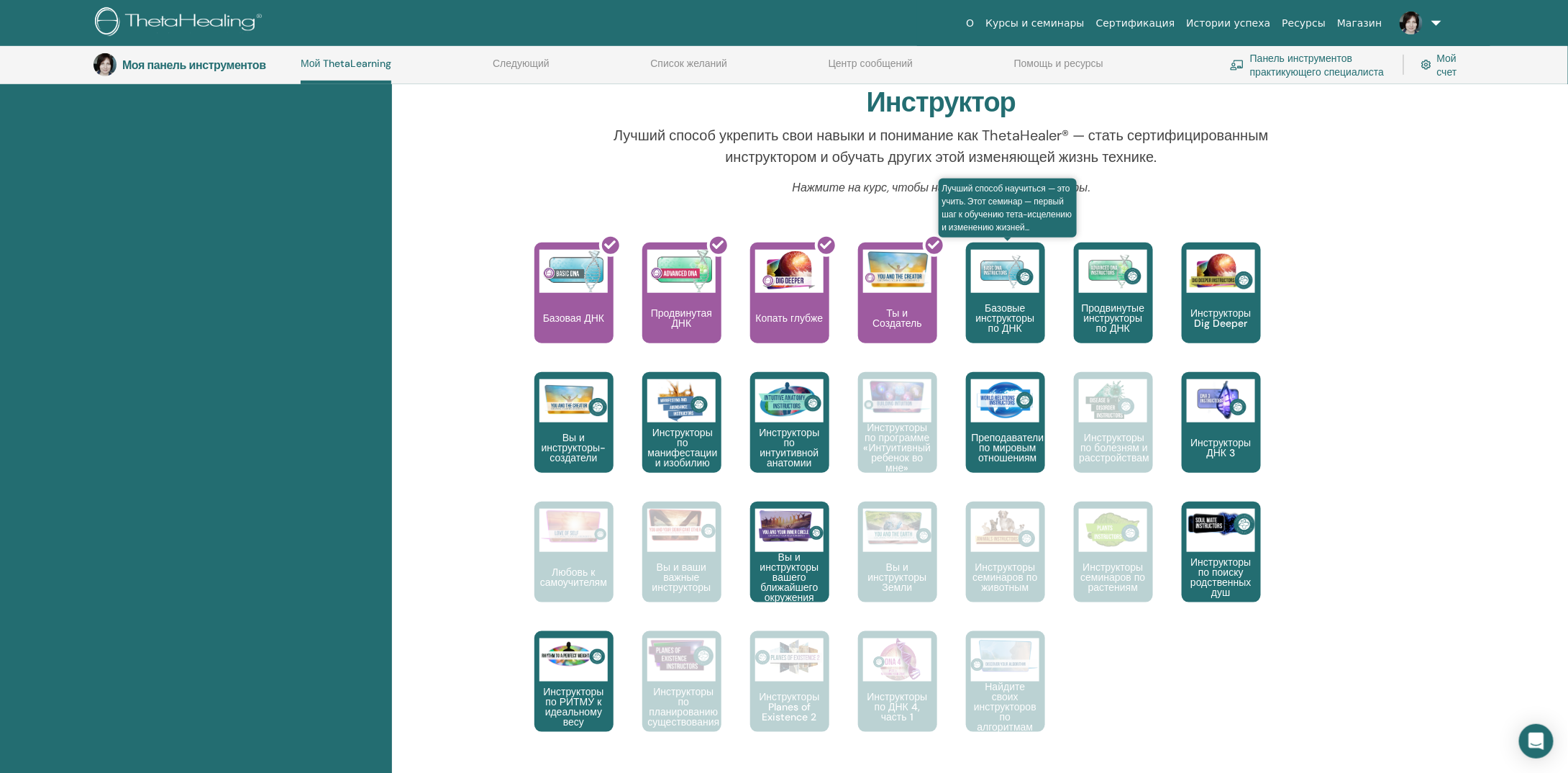
click at [1015, 306] on font "Базовые инструкторы по ДНК" at bounding box center [1006, 317] width 59 height 33
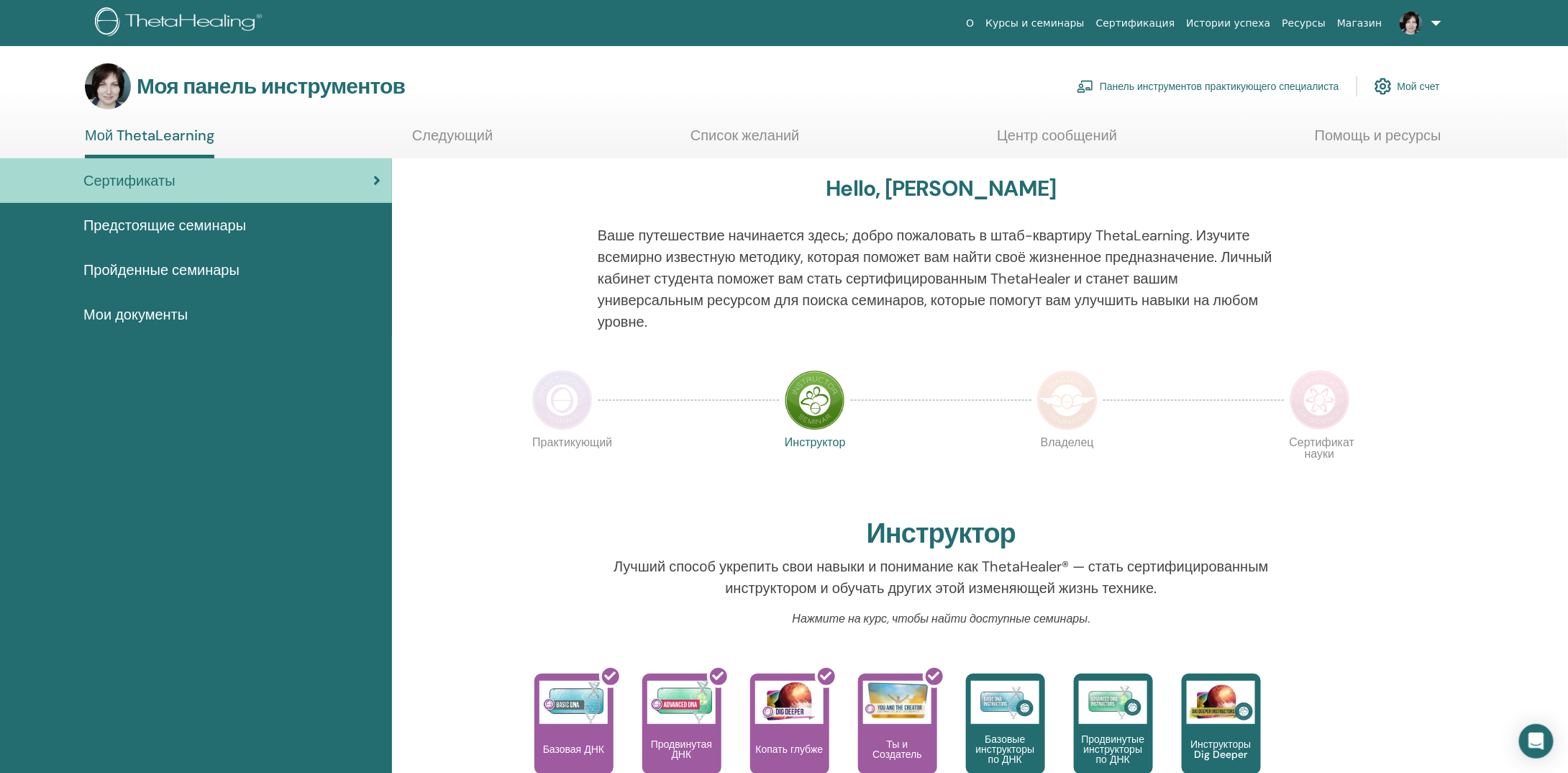
click at [115, 87] on img at bounding box center [107, 86] width 46 height 46
click at [1274, 86] on font "Панель инструментов практикующего специалиста" at bounding box center [1219, 86] width 239 height 13
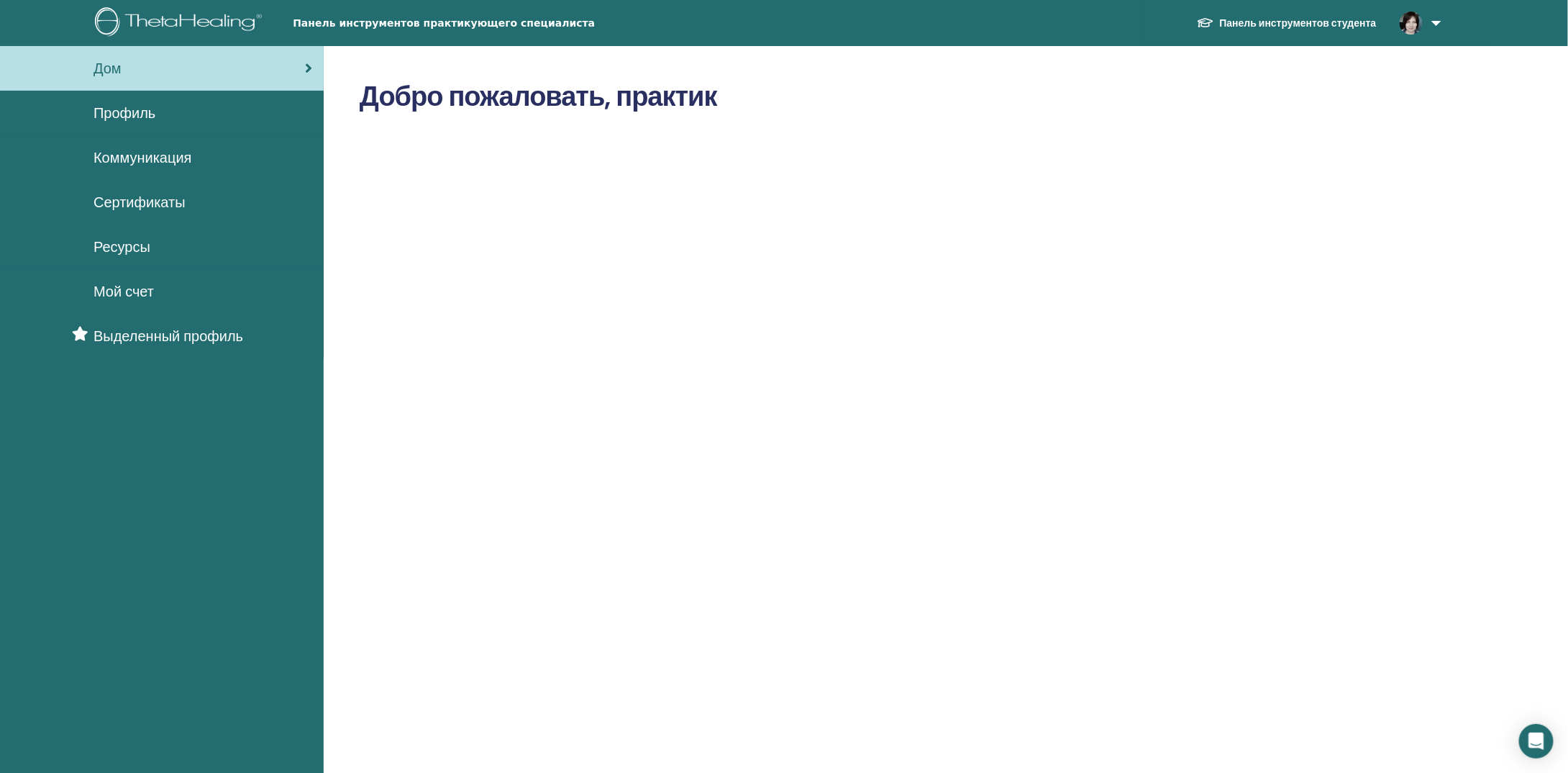
click at [176, 334] on font "Выделенный профиль" at bounding box center [168, 336] width 150 height 19
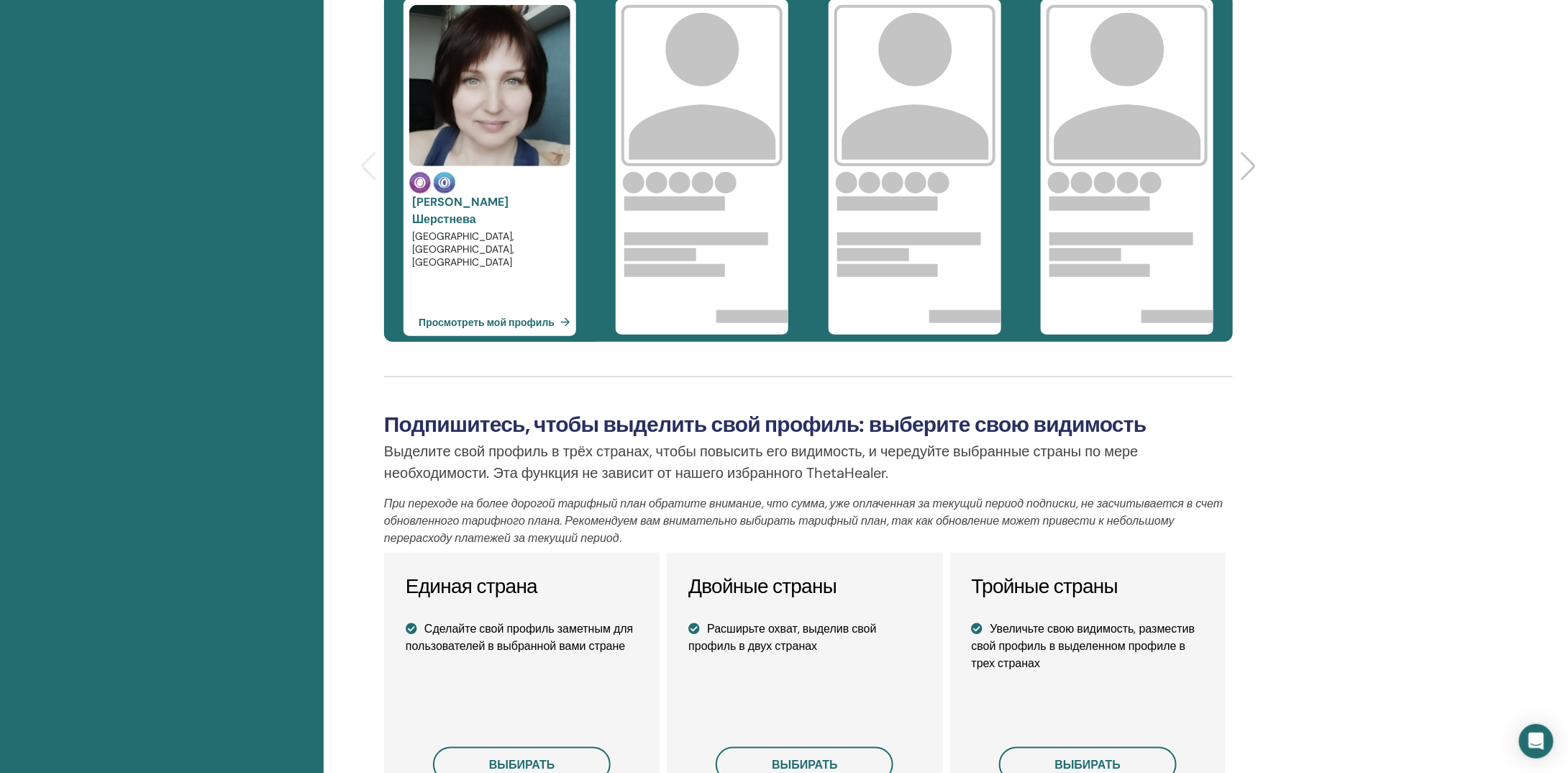
scroll to position [504, 0]
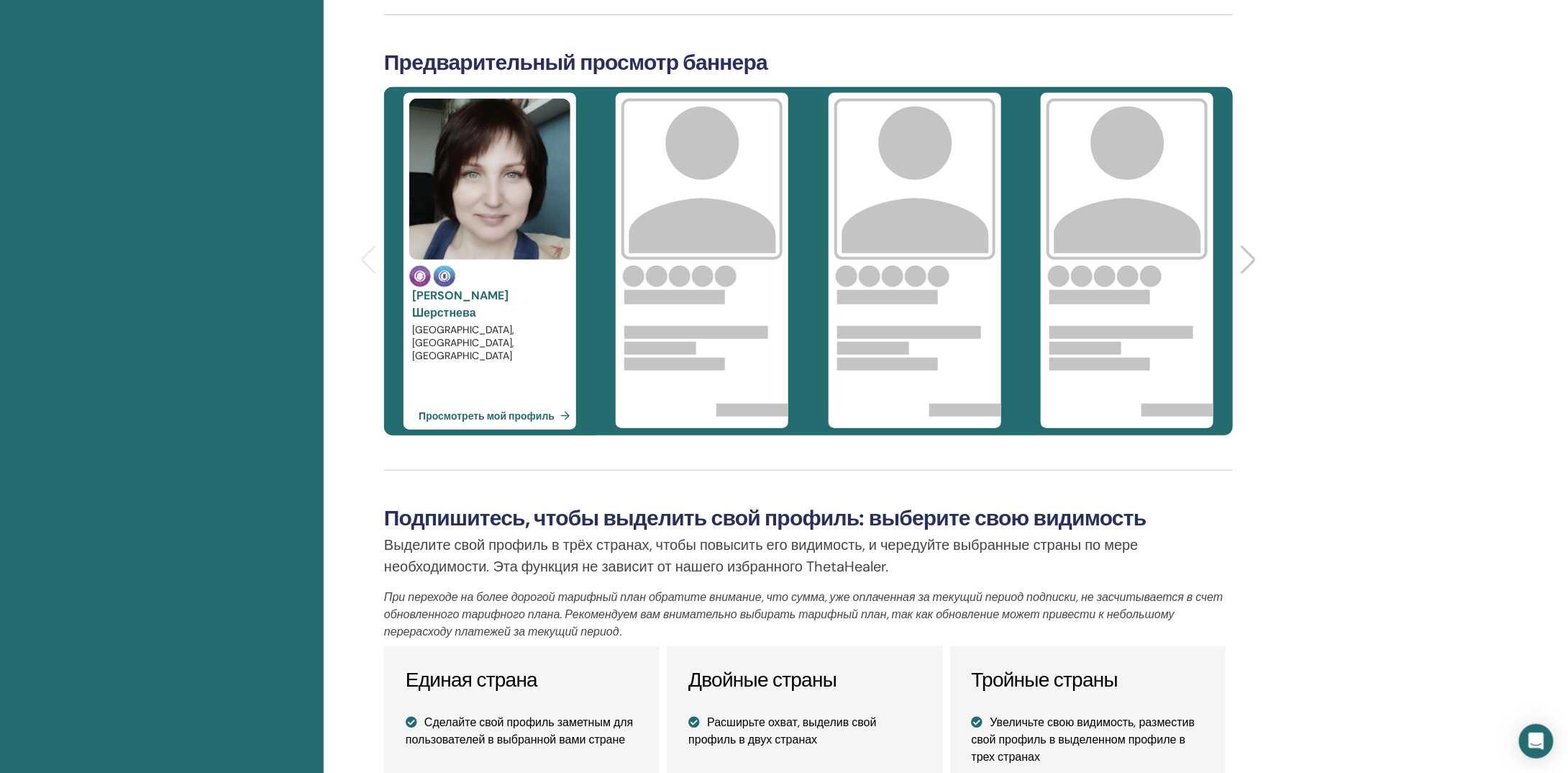
click at [542, 416] on font "Просмотреть мой профиль" at bounding box center [487, 416] width 136 height 13
